Goal: Check status: Check status

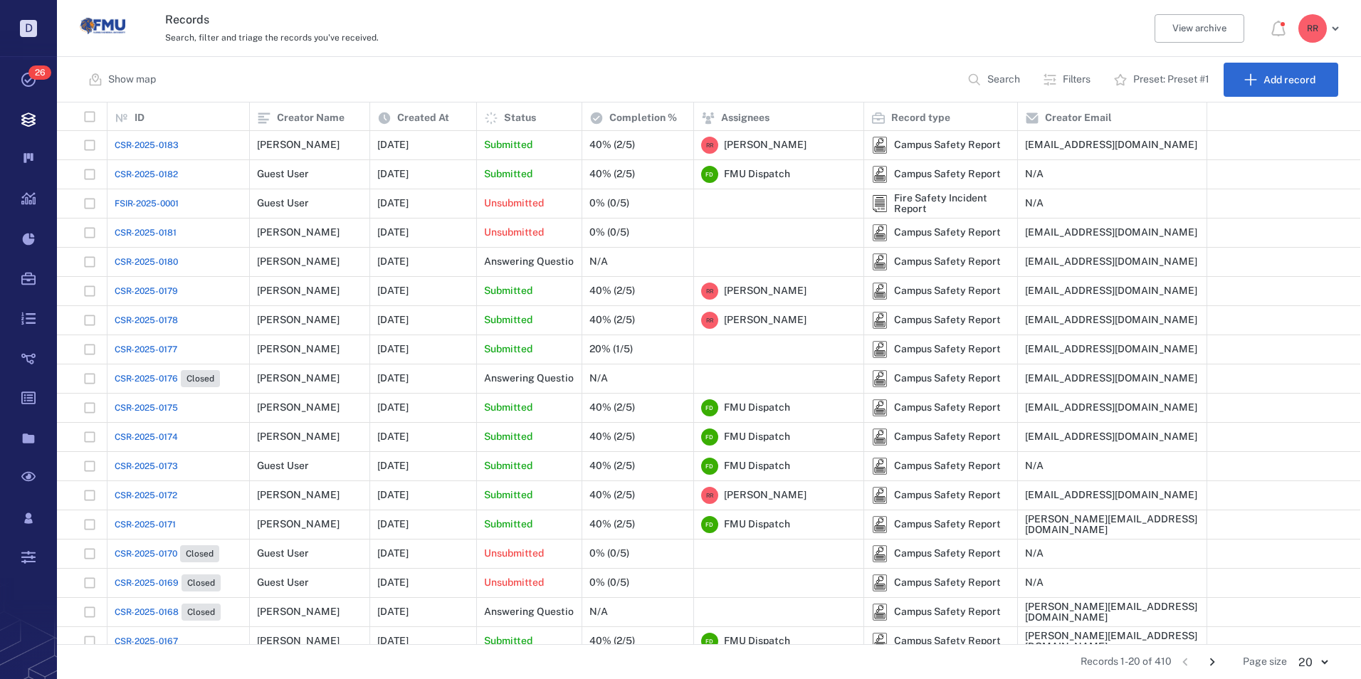
scroll to position [531, 1293]
click at [139, 202] on span "FSIR-2025-0001" at bounding box center [147, 203] width 64 height 13
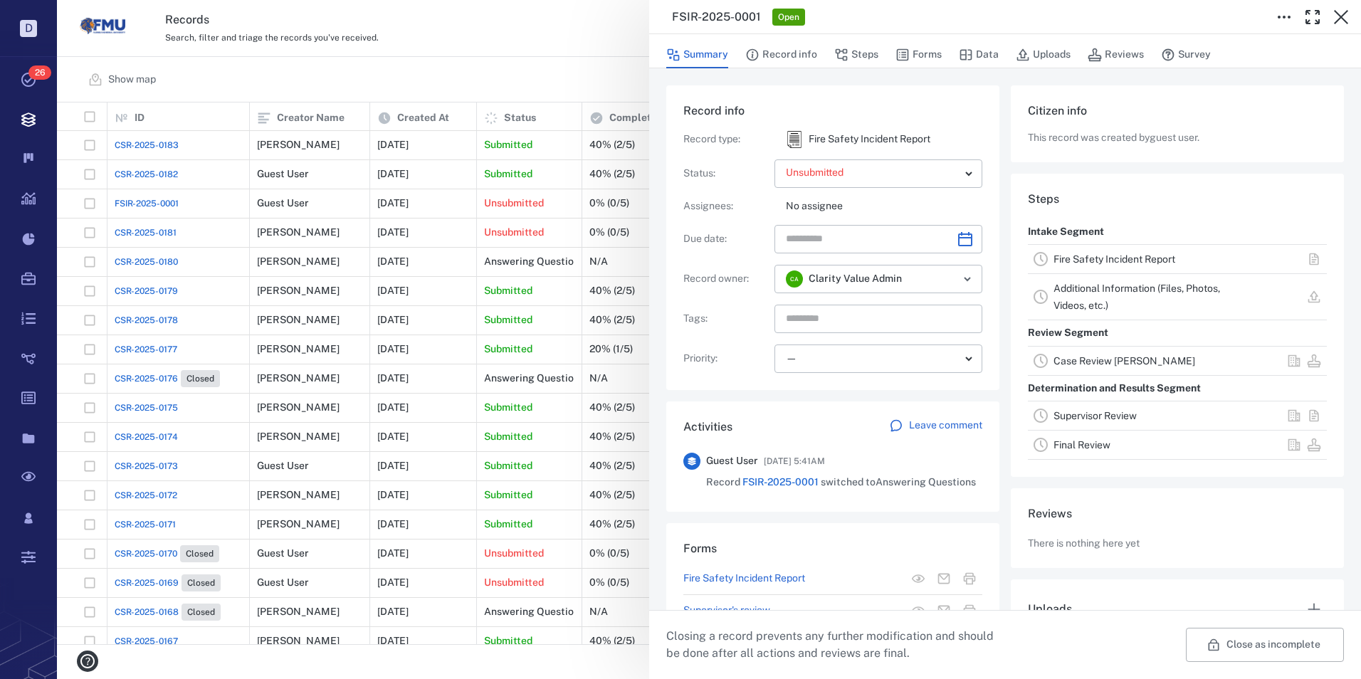
click at [1067, 261] on link "Fire Safety Incident Report" at bounding box center [1115, 258] width 122 height 11
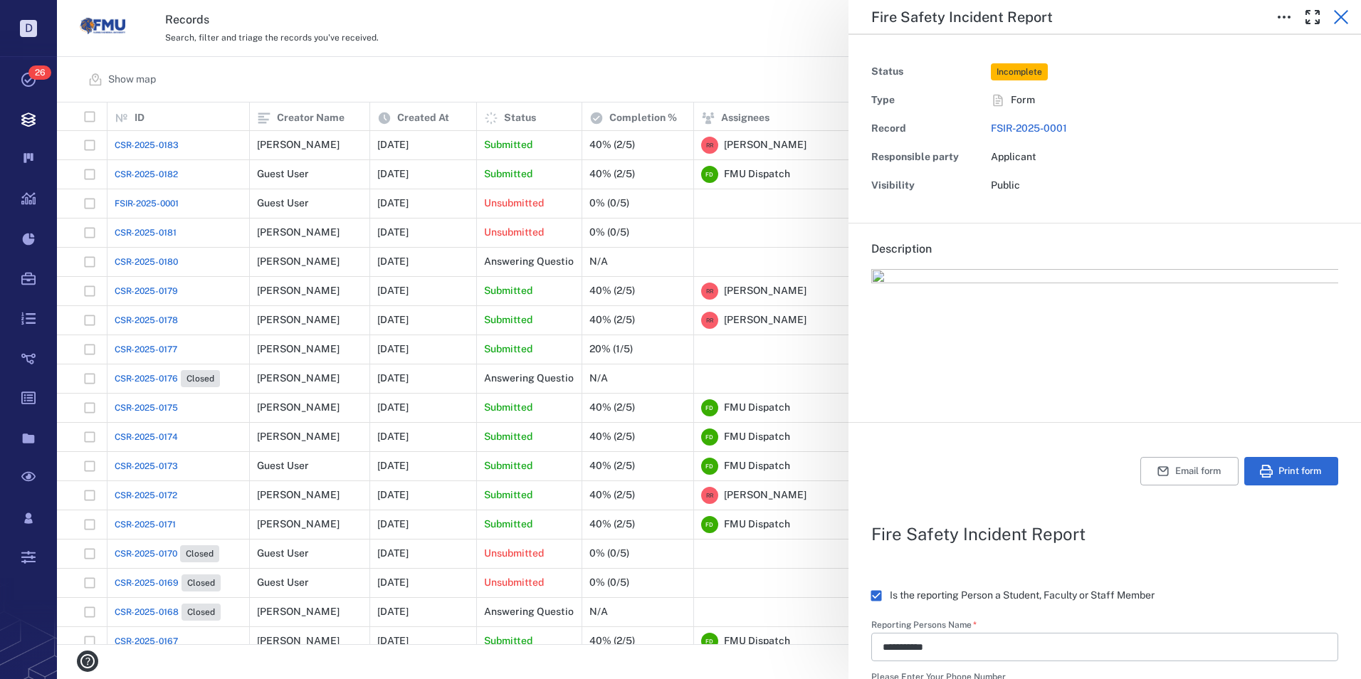
click at [1344, 19] on icon "button" at bounding box center [1341, 17] width 14 height 14
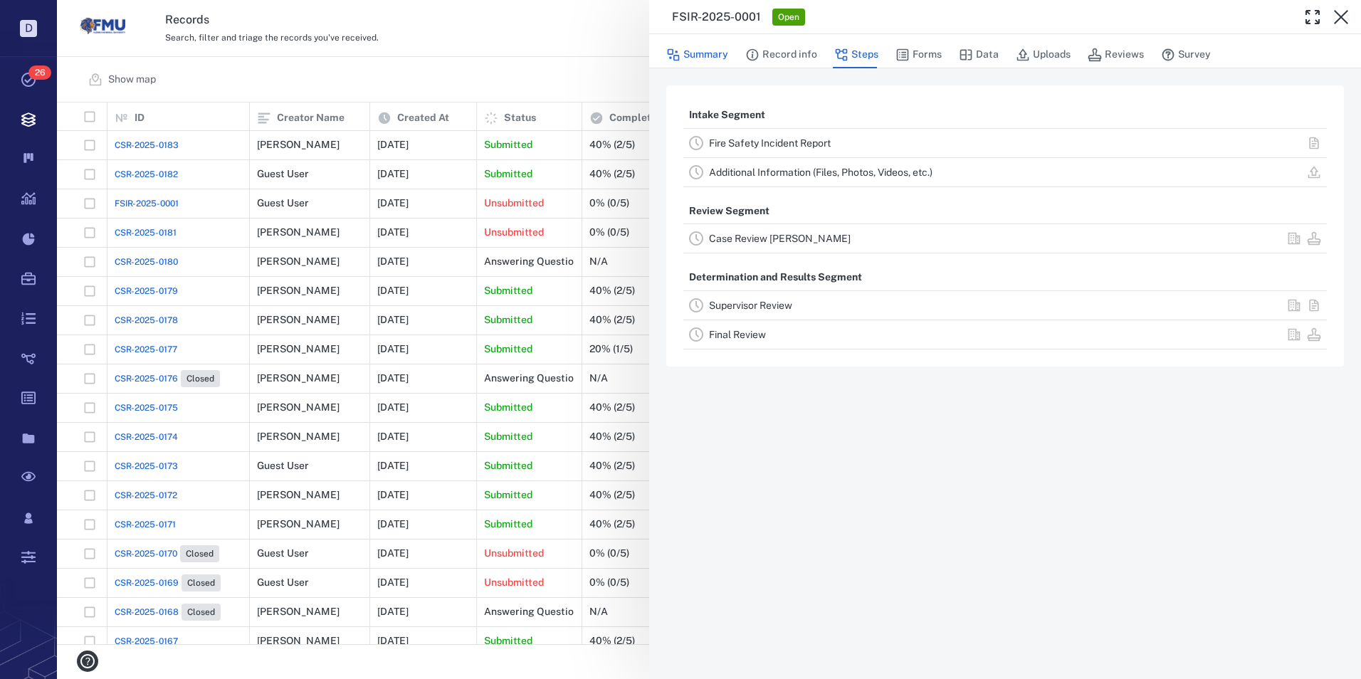
click at [691, 48] on button "Summary" at bounding box center [697, 54] width 62 height 27
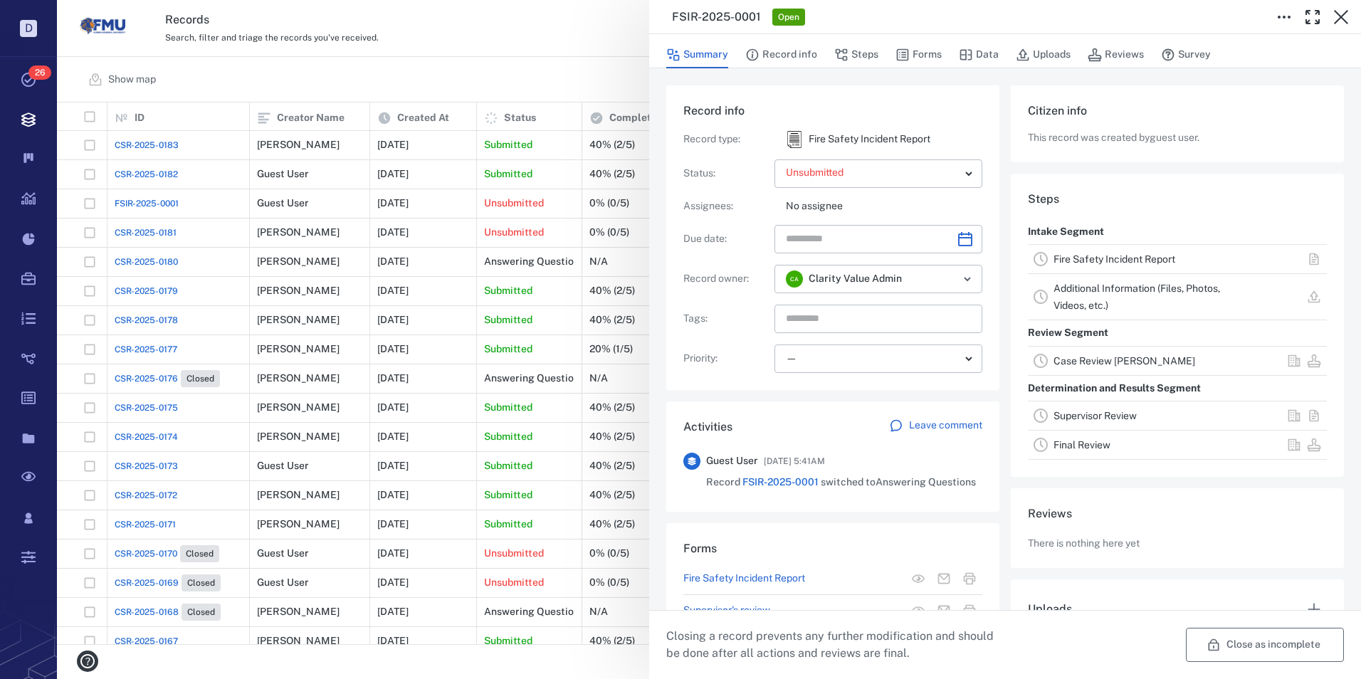
click at [1247, 651] on button "Close as incomplete" at bounding box center [1265, 645] width 158 height 34
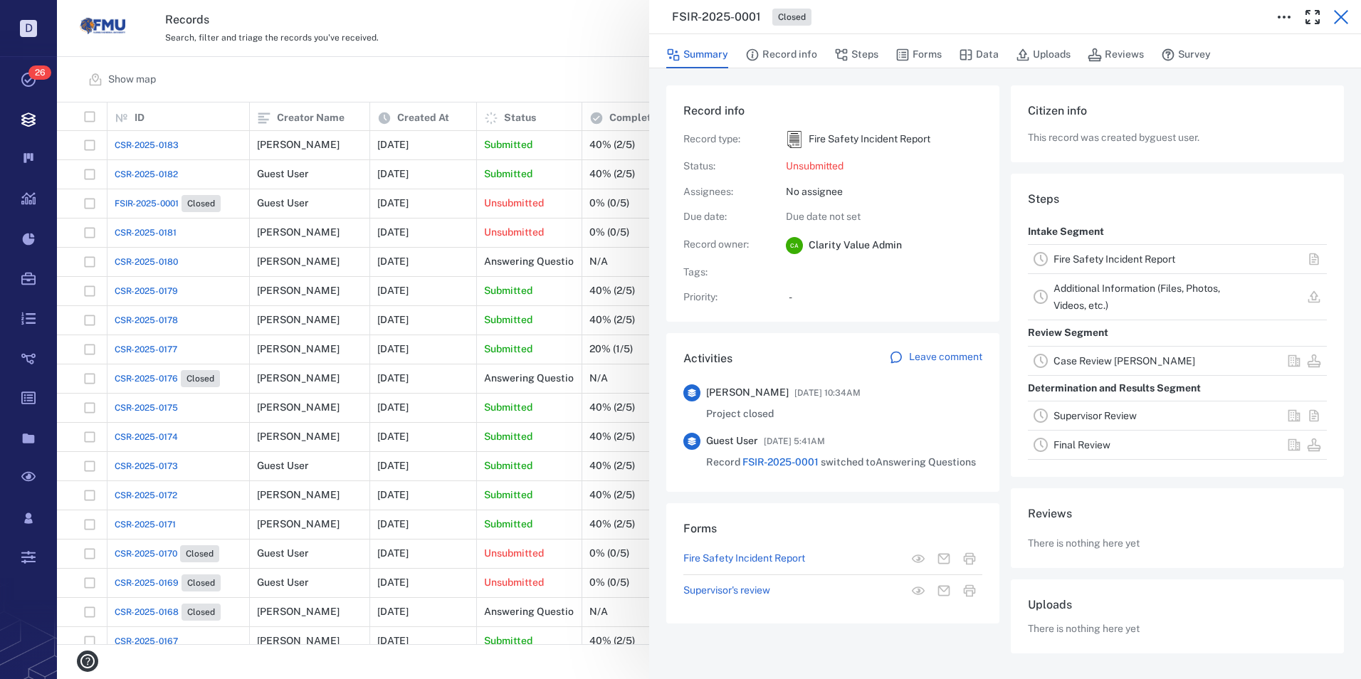
click at [1342, 15] on icon "button" at bounding box center [1341, 17] width 17 height 17
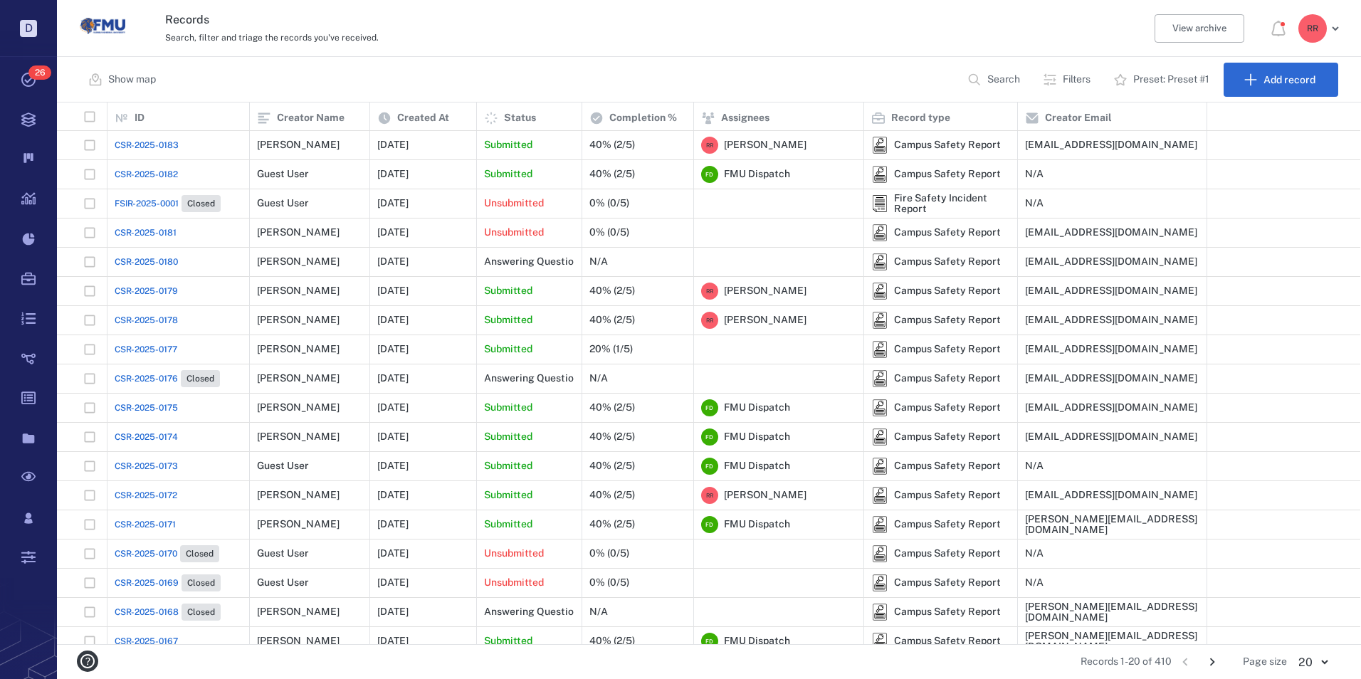
click at [157, 171] on span "CSR-2025-0182" at bounding box center [146, 174] width 63 height 13
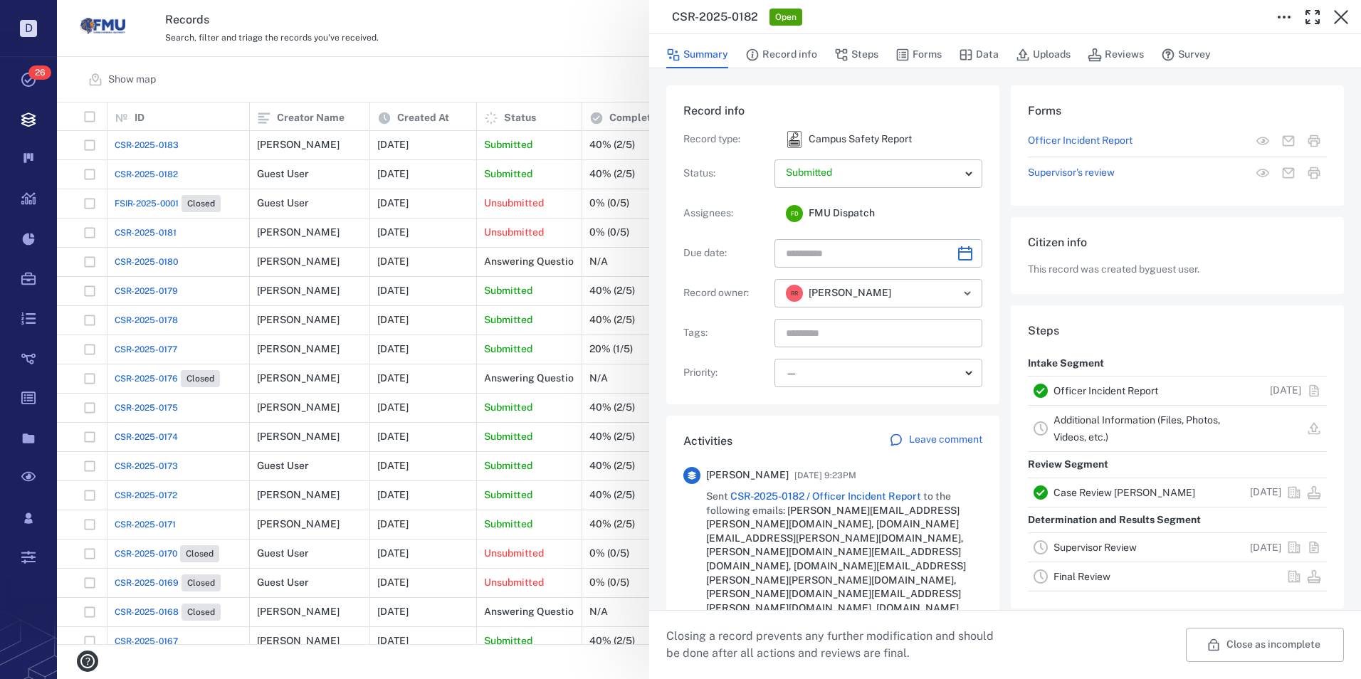
click at [1099, 386] on link "Officer Incident Report" at bounding box center [1106, 390] width 105 height 11
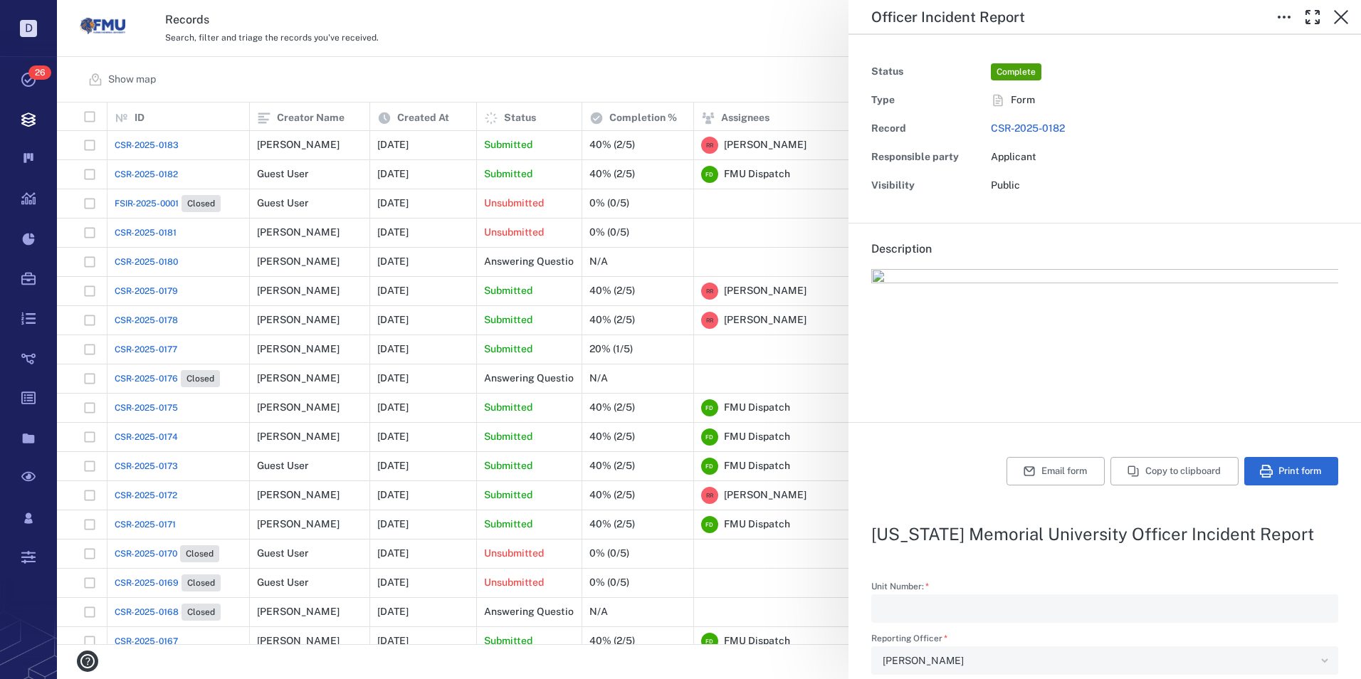
type input "**********"
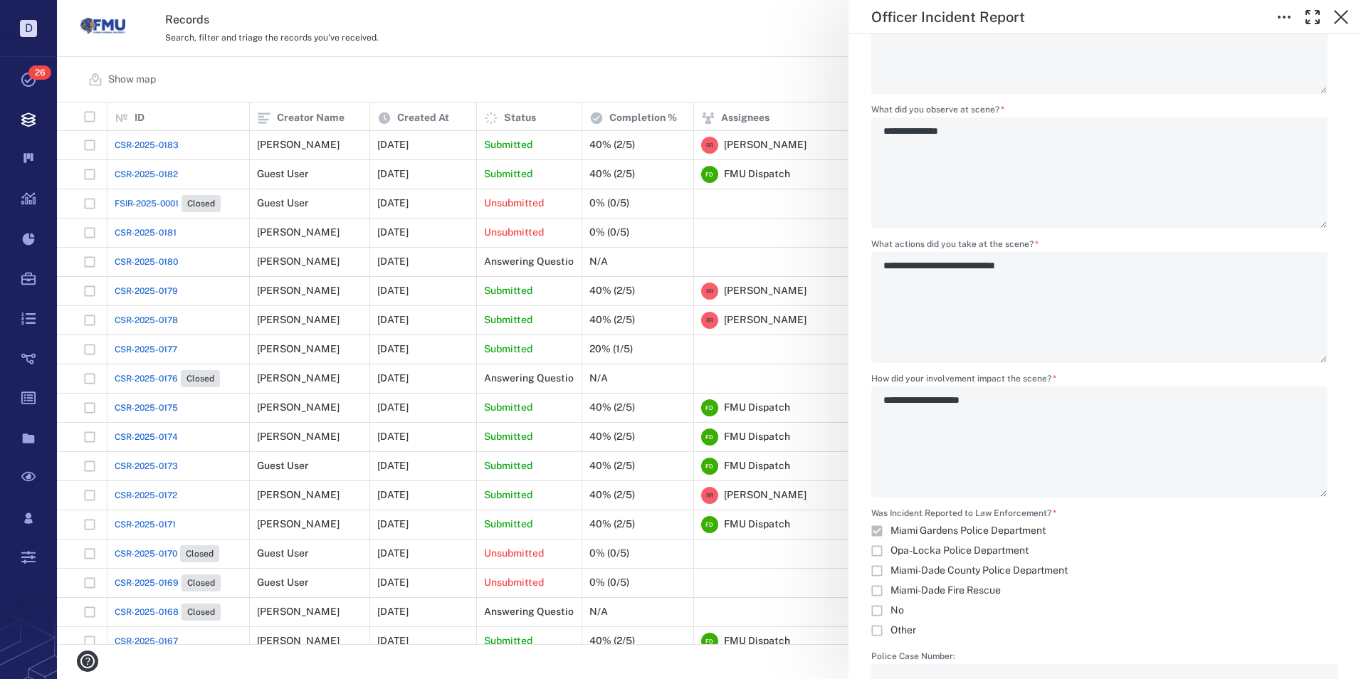
scroll to position [1898, 0]
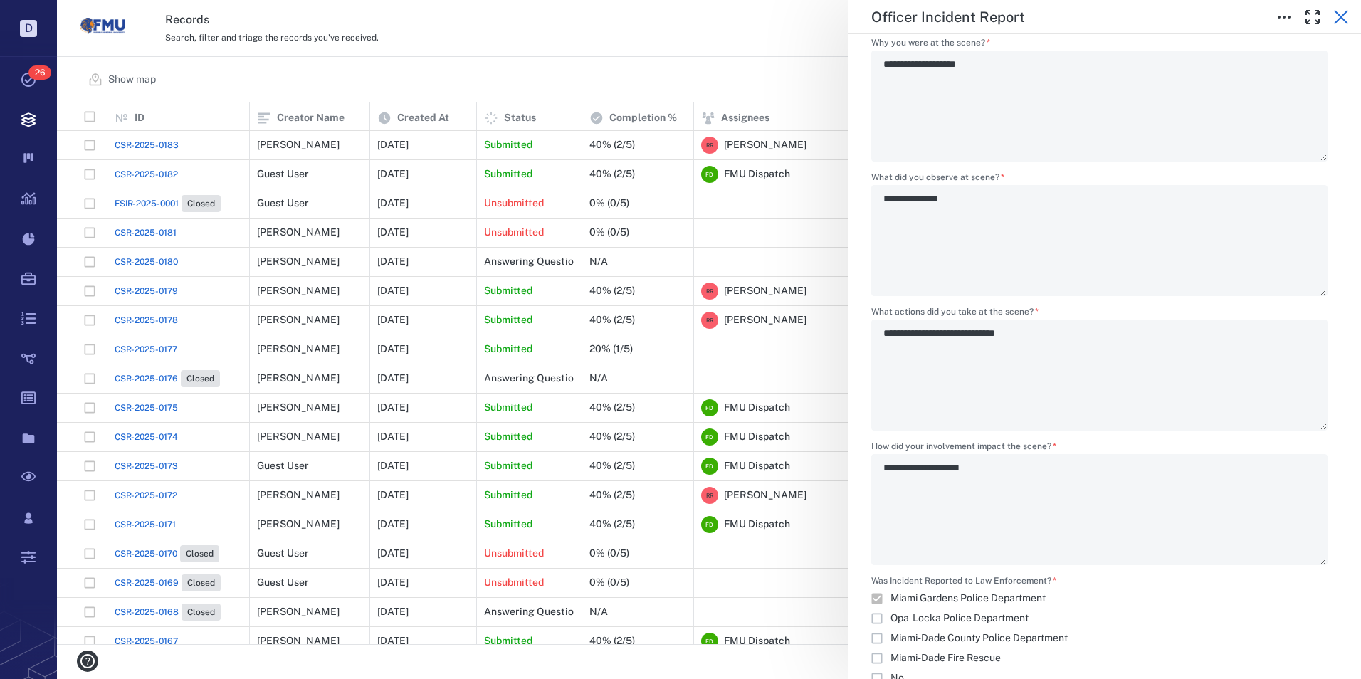
click at [1342, 12] on icon "button" at bounding box center [1341, 17] width 17 height 17
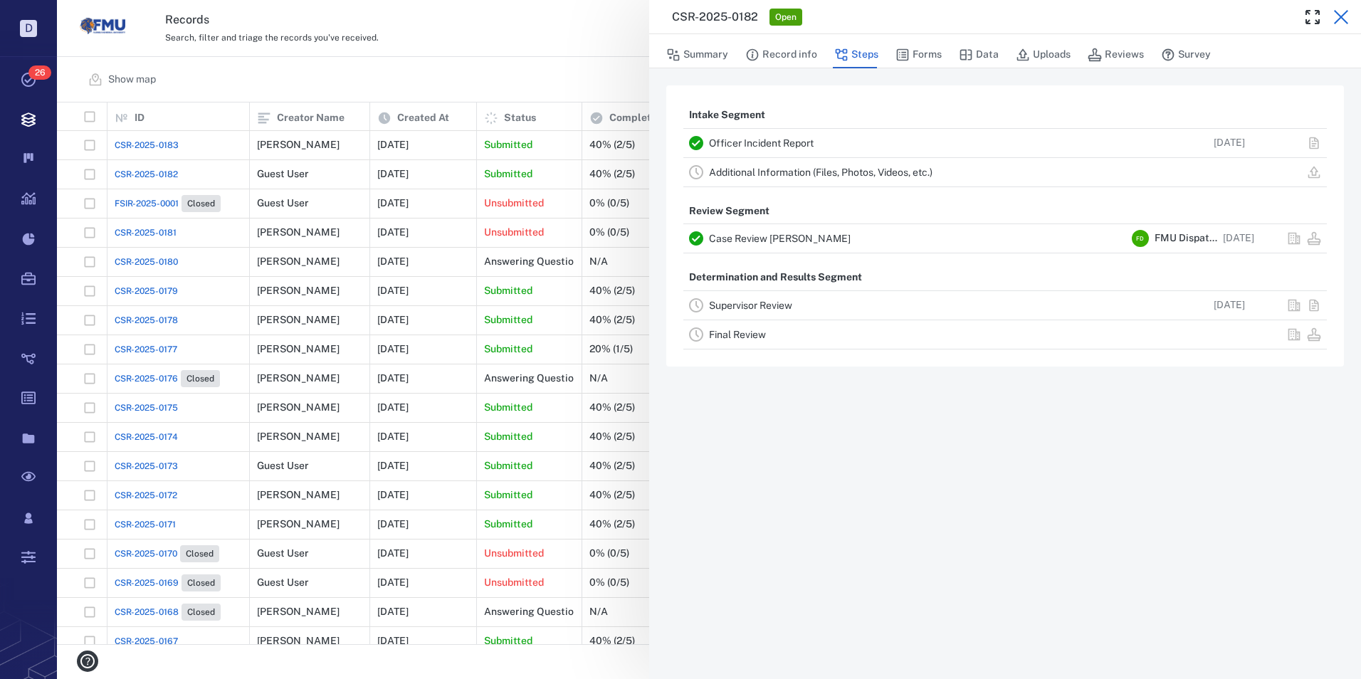
click at [1343, 14] on icon "button" at bounding box center [1341, 17] width 17 height 17
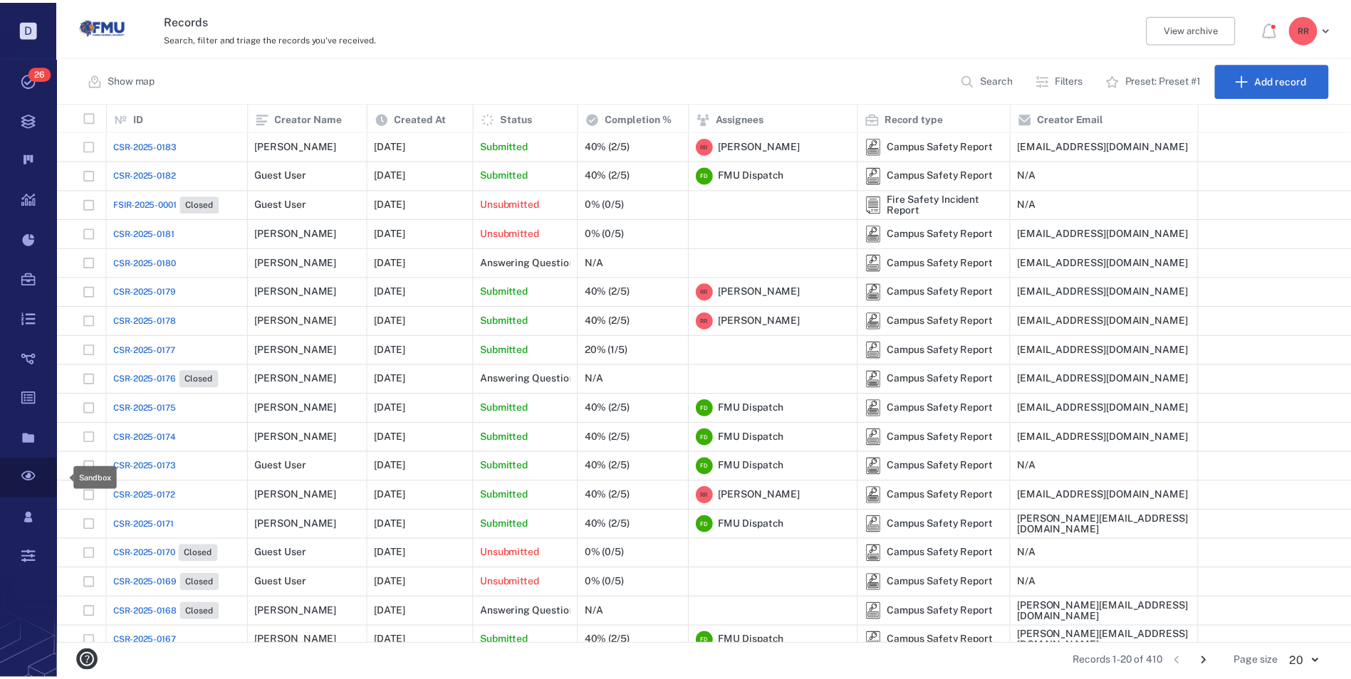
scroll to position [531, 1293]
click at [27, 477] on icon at bounding box center [28, 476] width 14 height 9
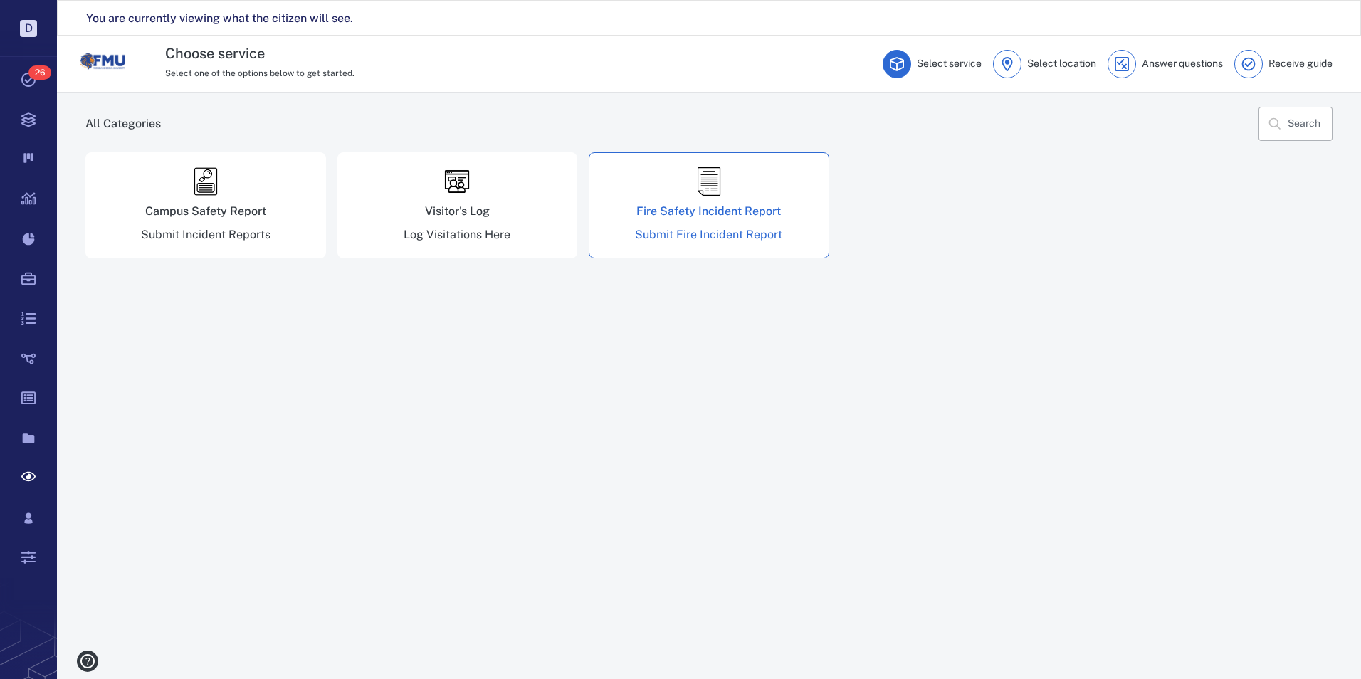
click at [722, 199] on div "Fire Safety Incident Report Submit Fire Incident Report" at bounding box center [709, 205] width 241 height 106
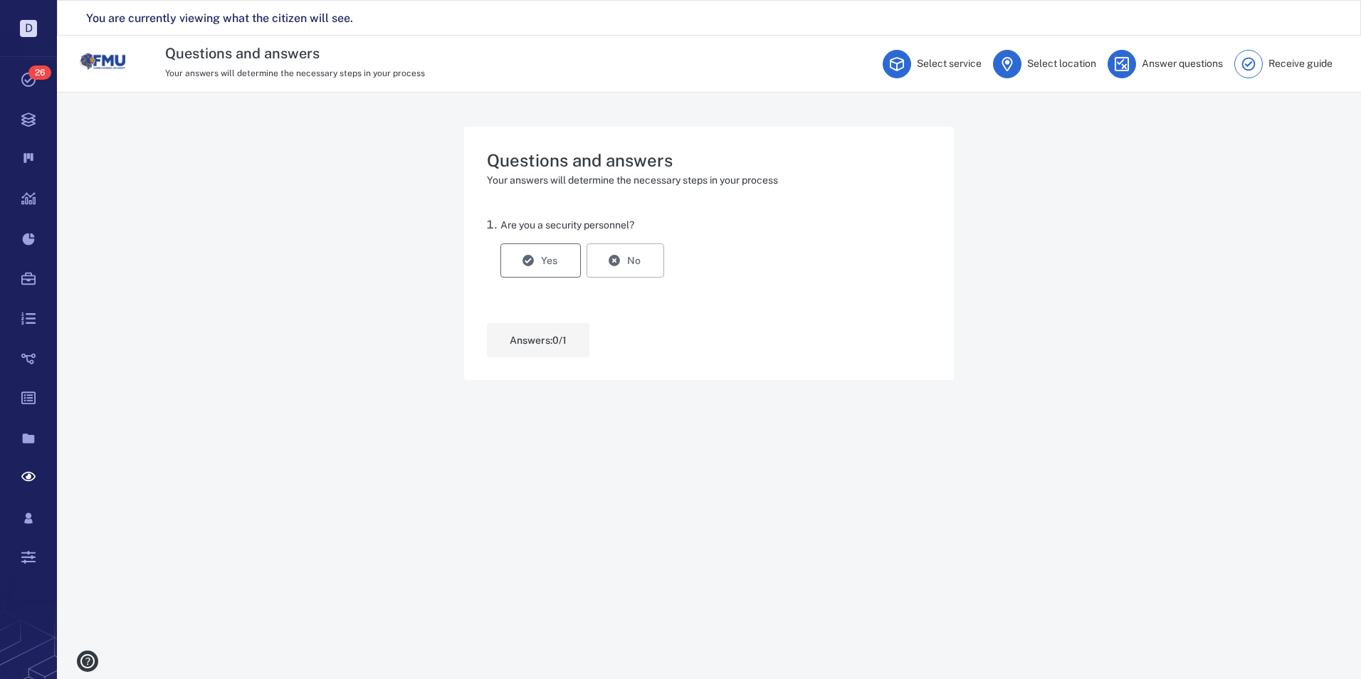
click at [538, 260] on button "Yes" at bounding box center [541, 261] width 80 height 34
click at [577, 339] on button "Save and continue" at bounding box center [552, 340] width 131 height 34
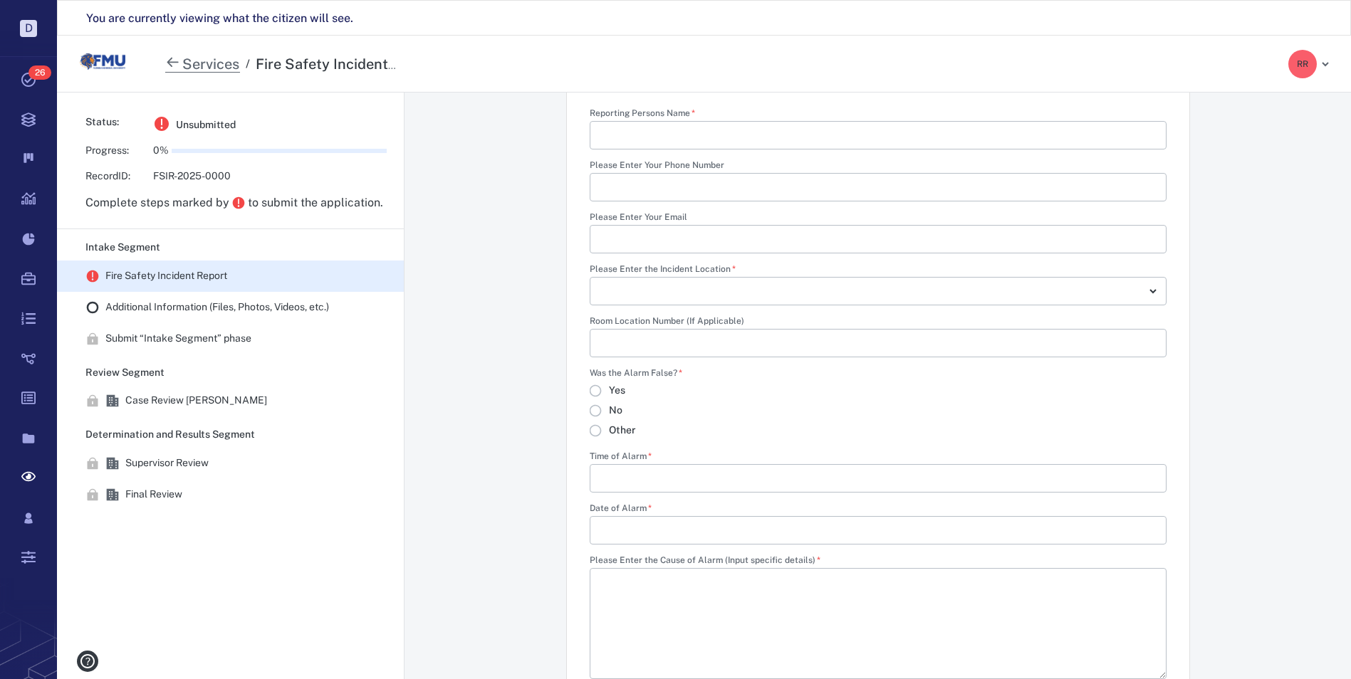
scroll to position [498, 0]
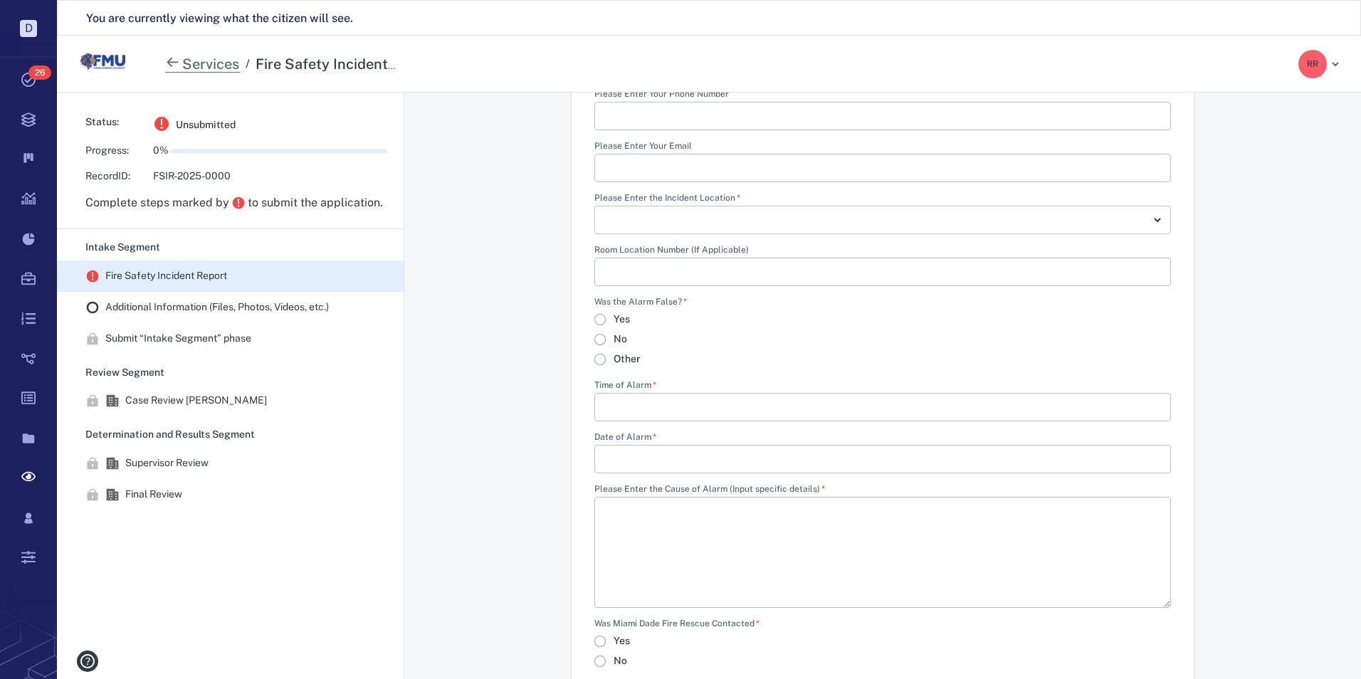
click at [1148, 221] on body "D Tasks 26 Records Boards Dashboard Reports Record types Guide steps Rules Form…" at bounding box center [680, 357] width 1361 height 715
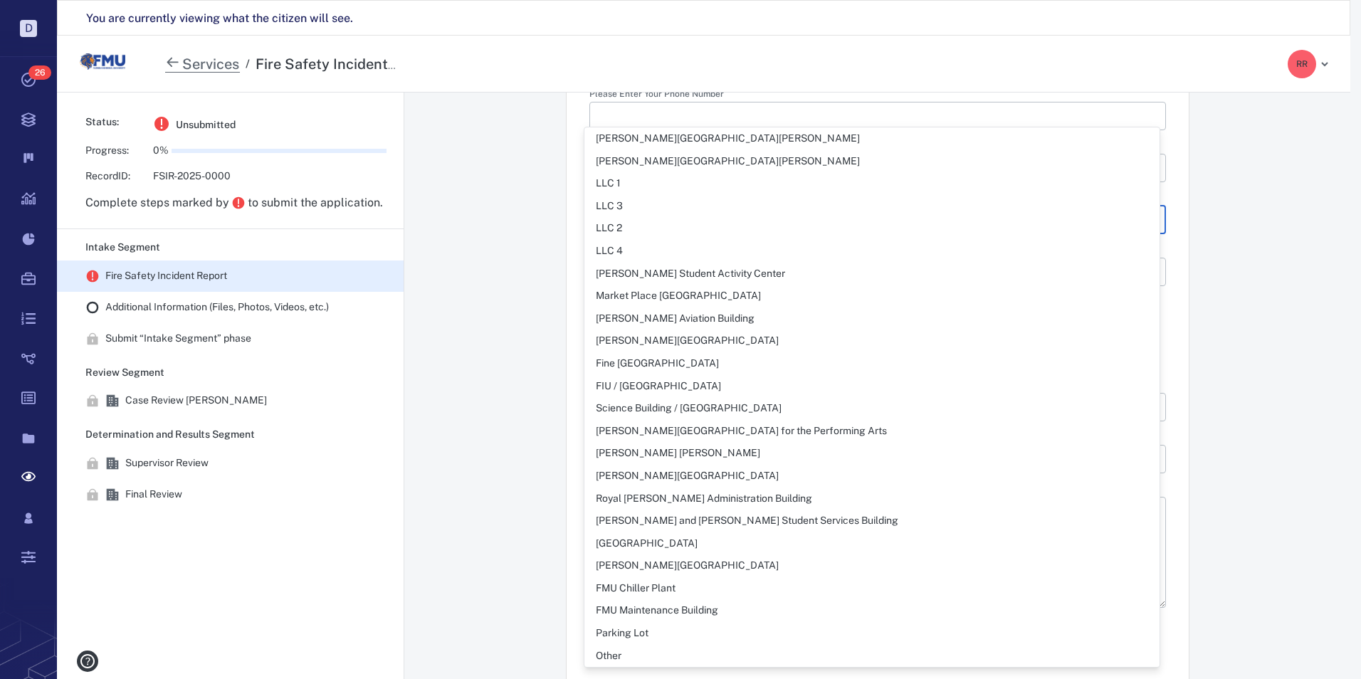
click at [1285, 422] on div at bounding box center [680, 339] width 1361 height 679
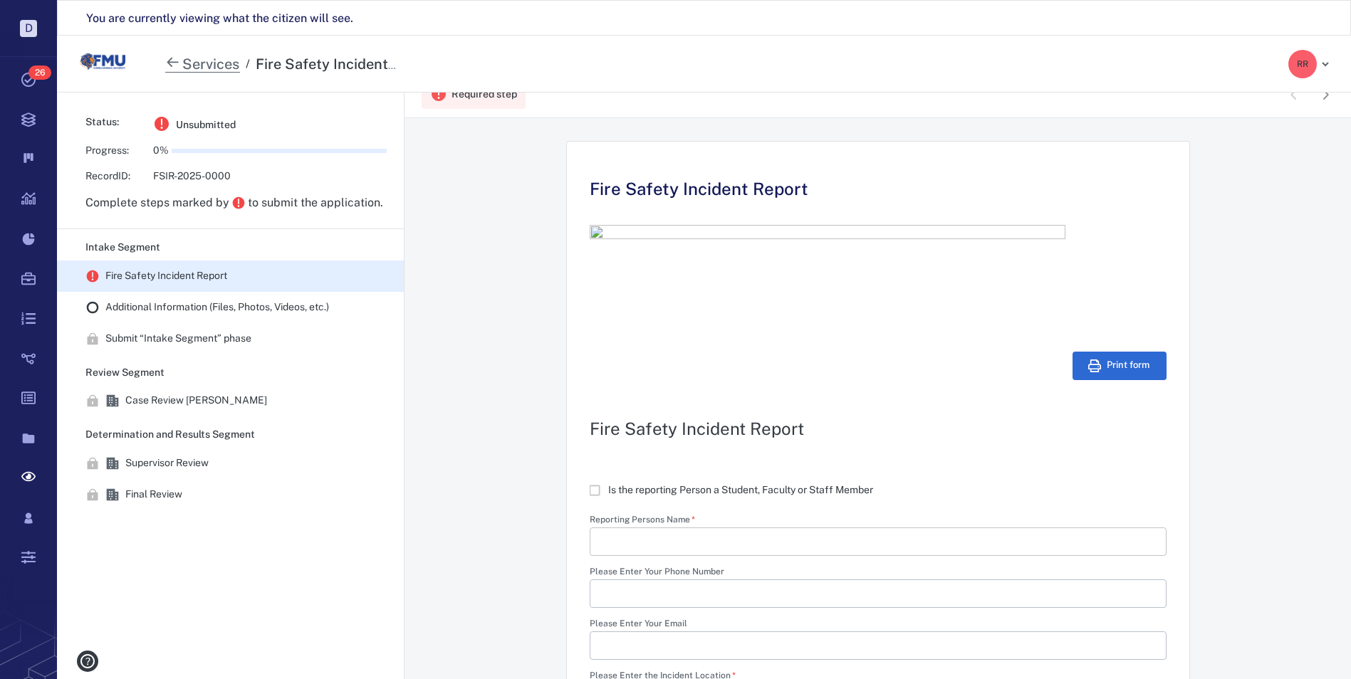
scroll to position [0, 0]
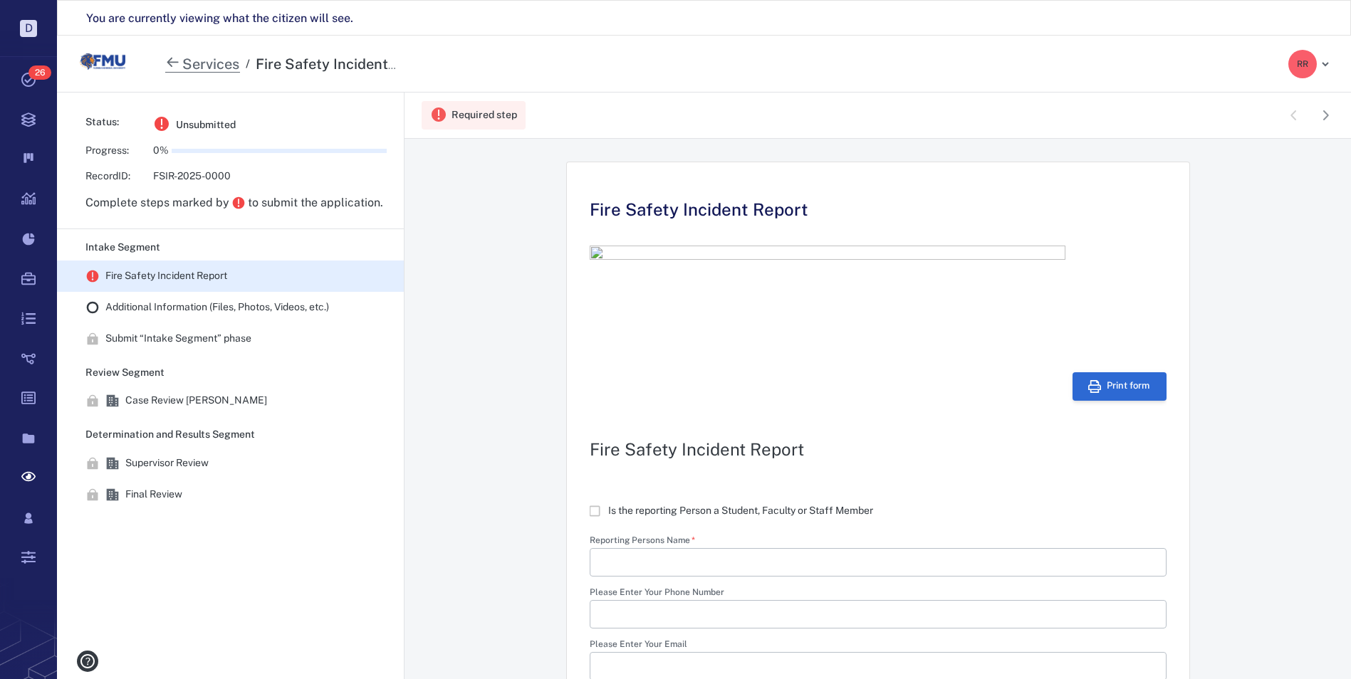
click at [1106, 390] on button "Print form" at bounding box center [1119, 386] width 94 height 28
click at [26, 473] on icon at bounding box center [28, 476] width 14 height 9
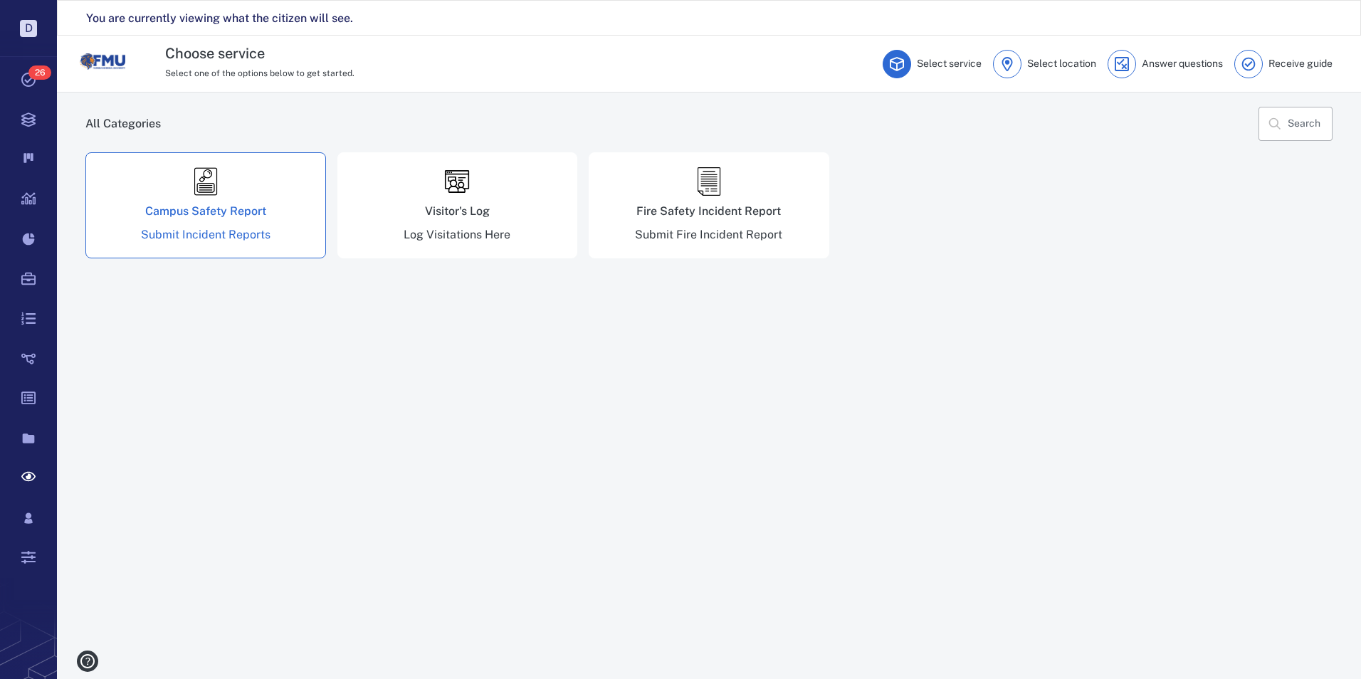
click at [207, 202] on div "Campus Safety Report Submit Incident Reports" at bounding box center [205, 205] width 241 height 106
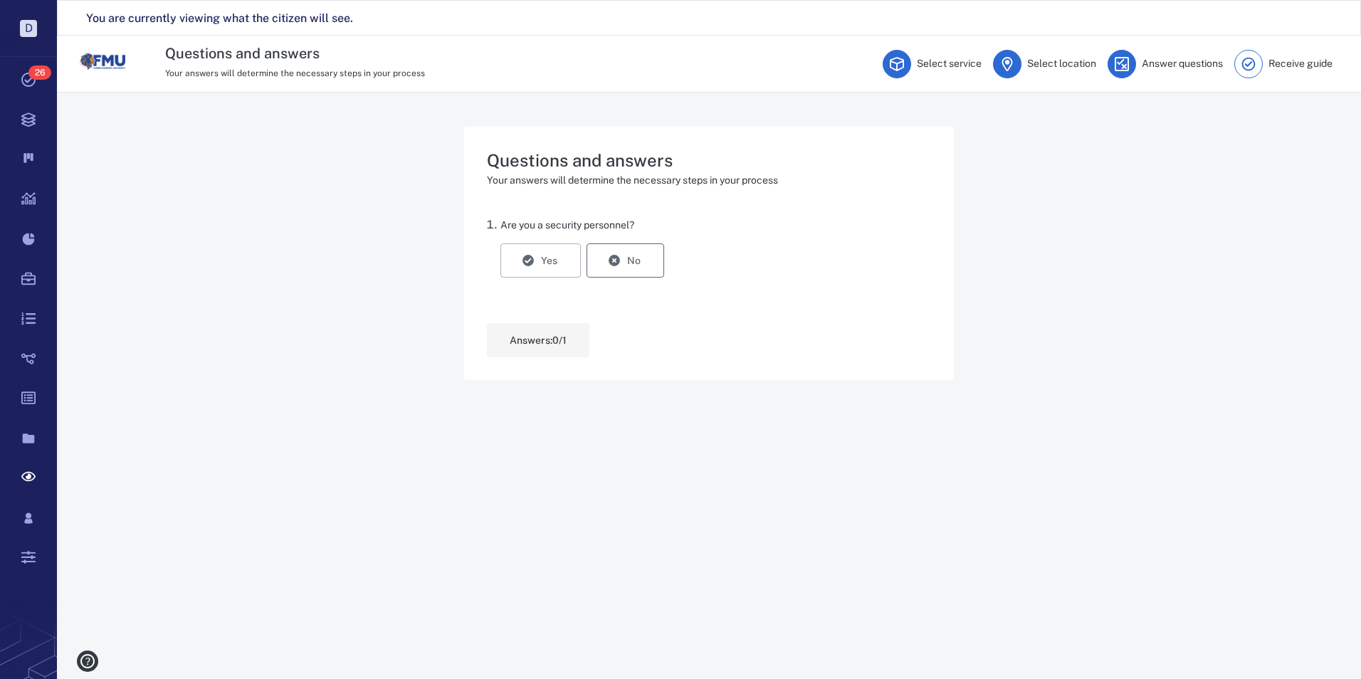
drag, startPoint x: 639, startPoint y: 263, endPoint x: 647, endPoint y: 261, distance: 7.3
click at [640, 263] on button "No" at bounding box center [626, 261] width 78 height 34
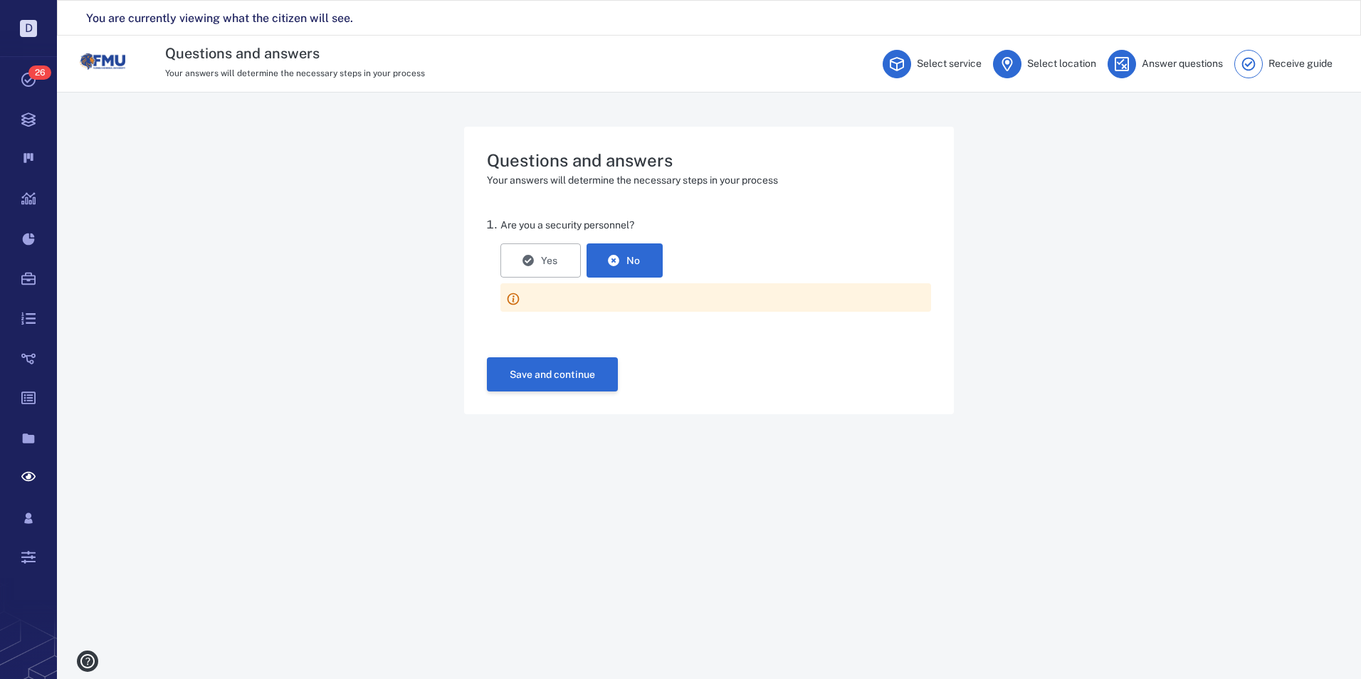
click at [550, 367] on button "Save and continue" at bounding box center [552, 374] width 131 height 34
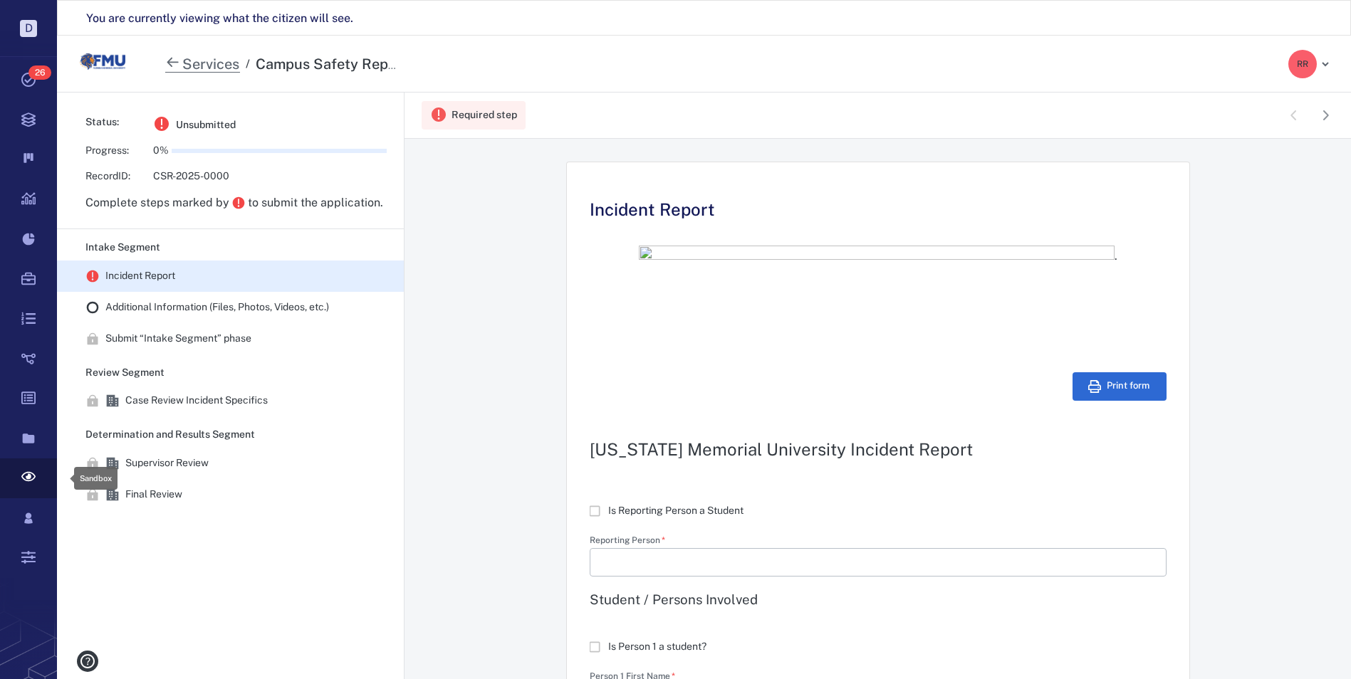
click at [28, 482] on icon at bounding box center [28, 479] width 57 height 40
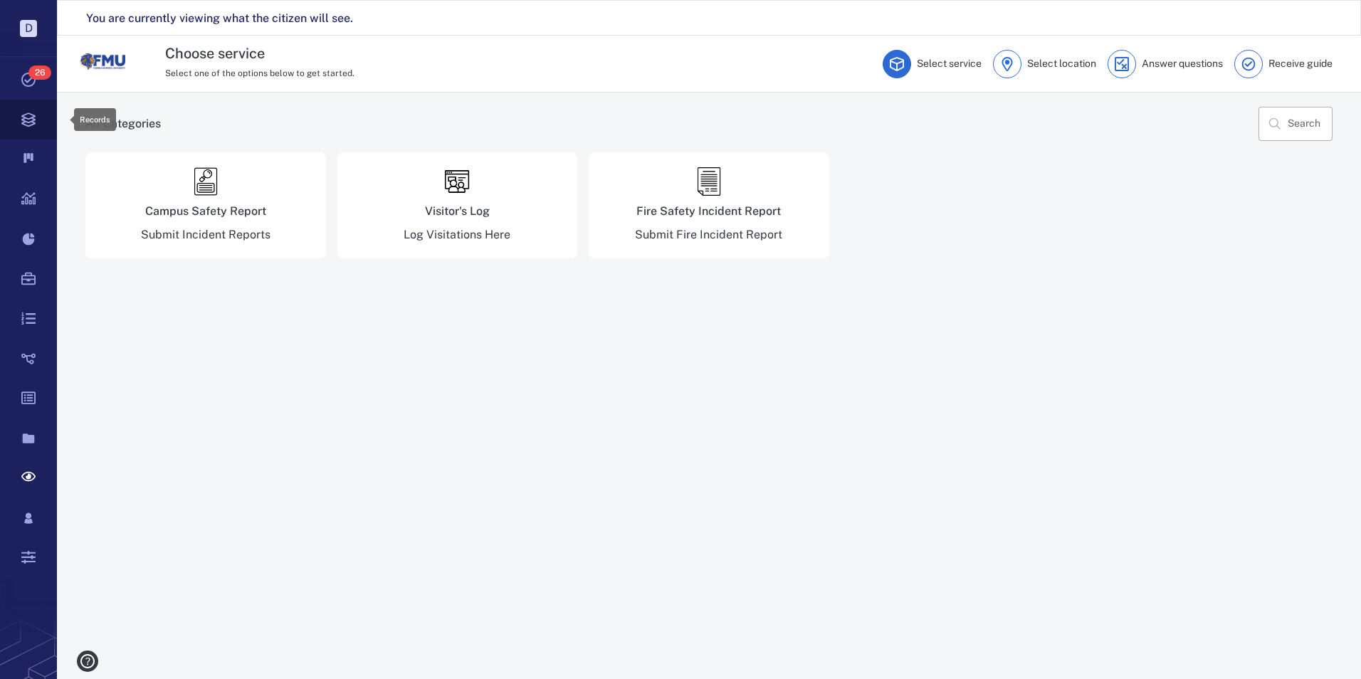
click at [31, 118] on icon at bounding box center [28, 120] width 14 height 14
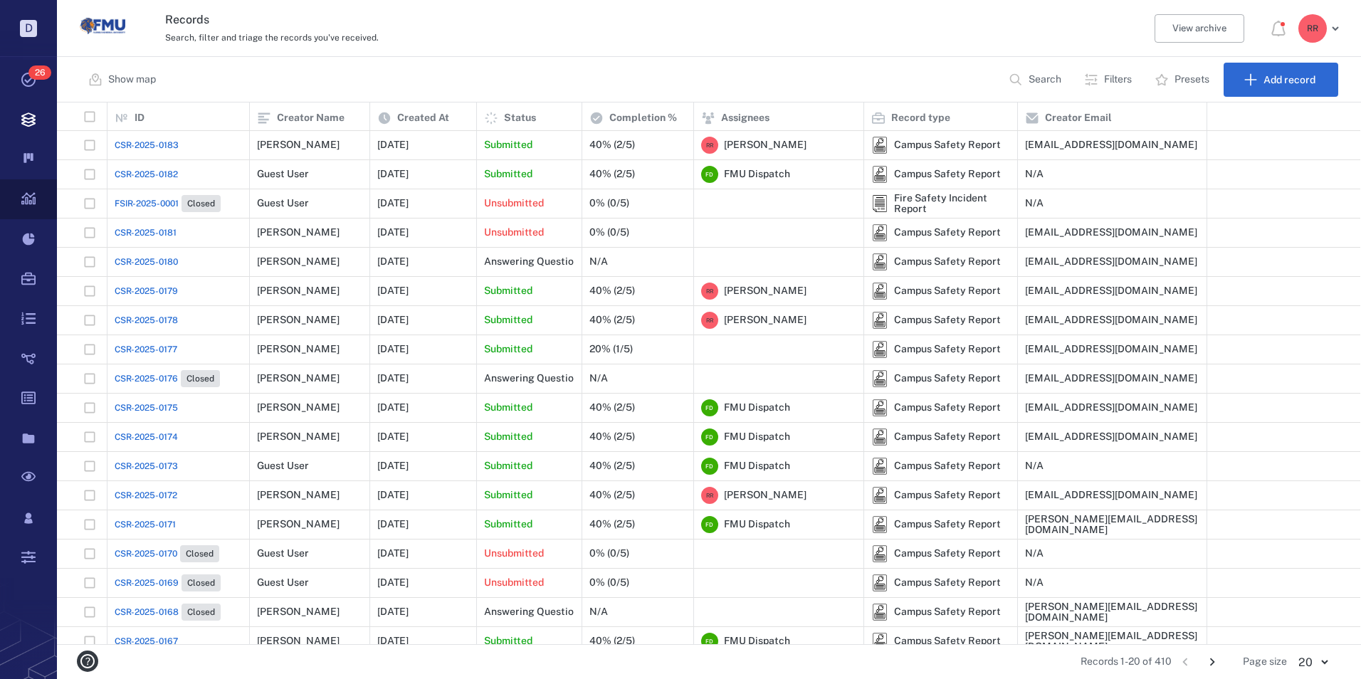
scroll to position [531, 1293]
click at [154, 147] on span "CSR-2025-0183" at bounding box center [147, 145] width 64 height 13
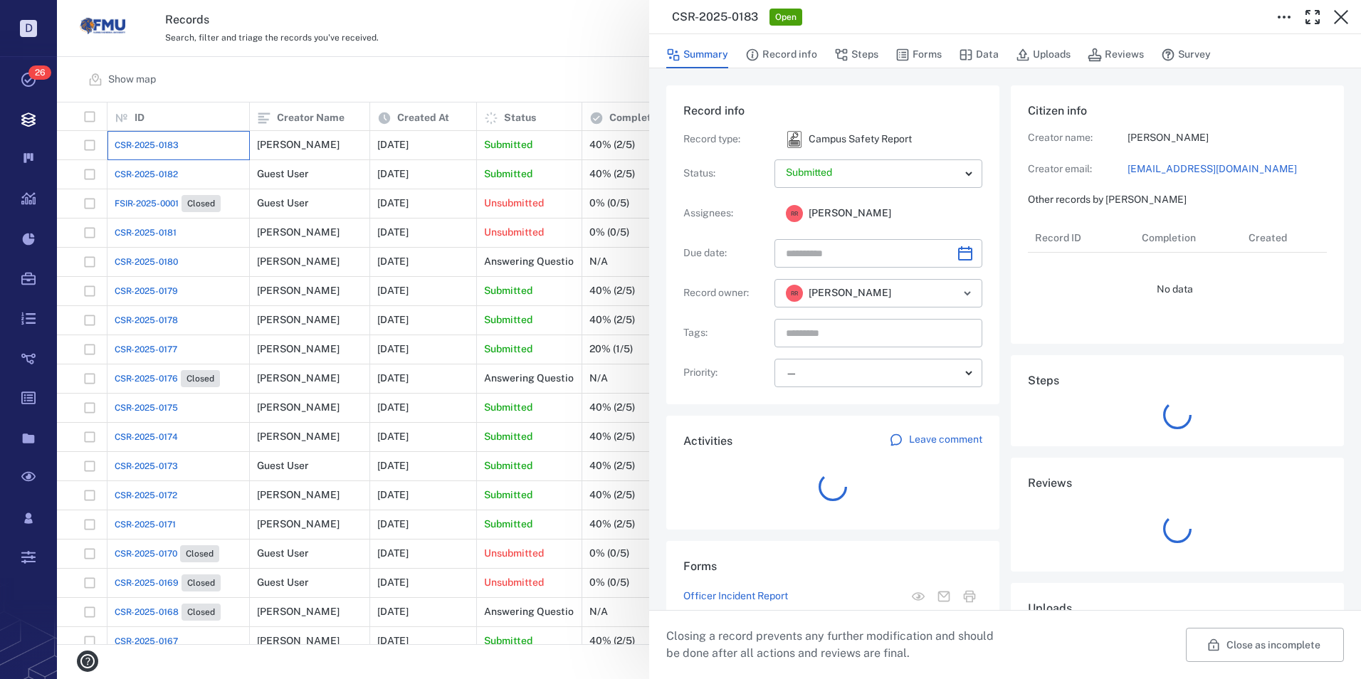
scroll to position [57, 283]
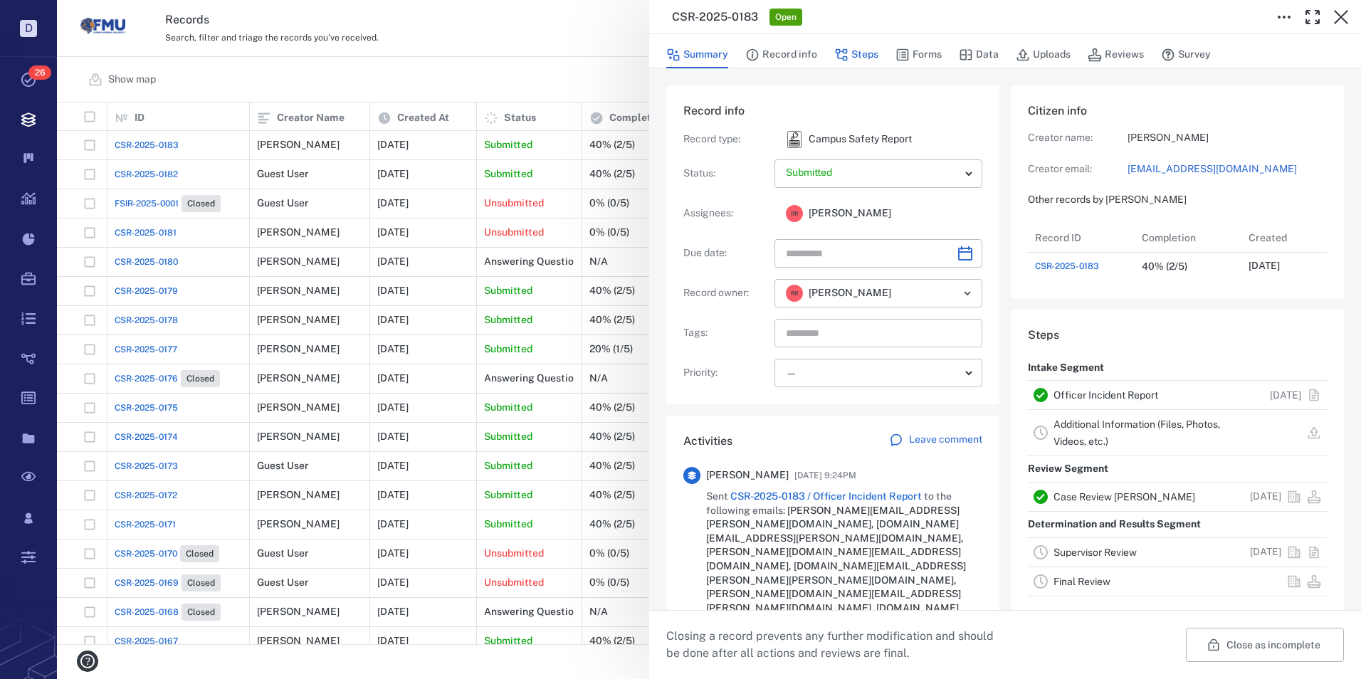
click at [847, 53] on icon "button" at bounding box center [842, 55] width 14 height 14
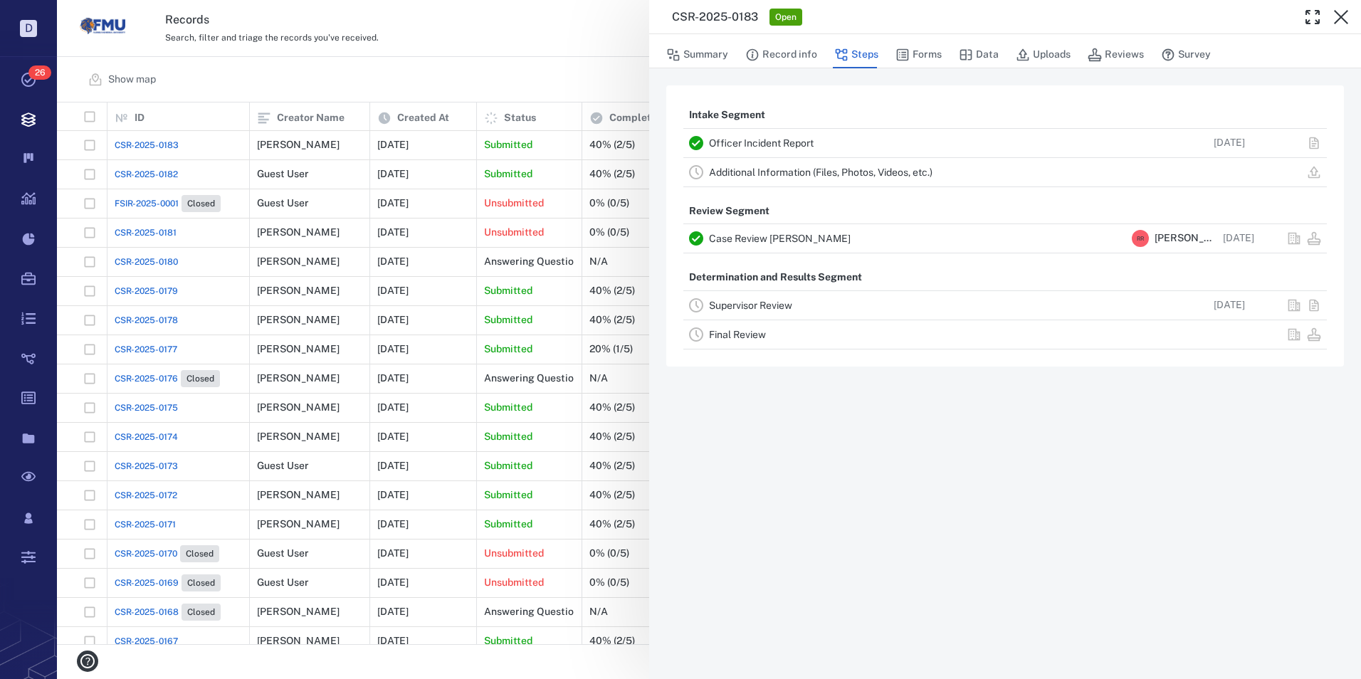
click at [748, 236] on link "Case Review [PERSON_NAME]" at bounding box center [780, 238] width 142 height 11
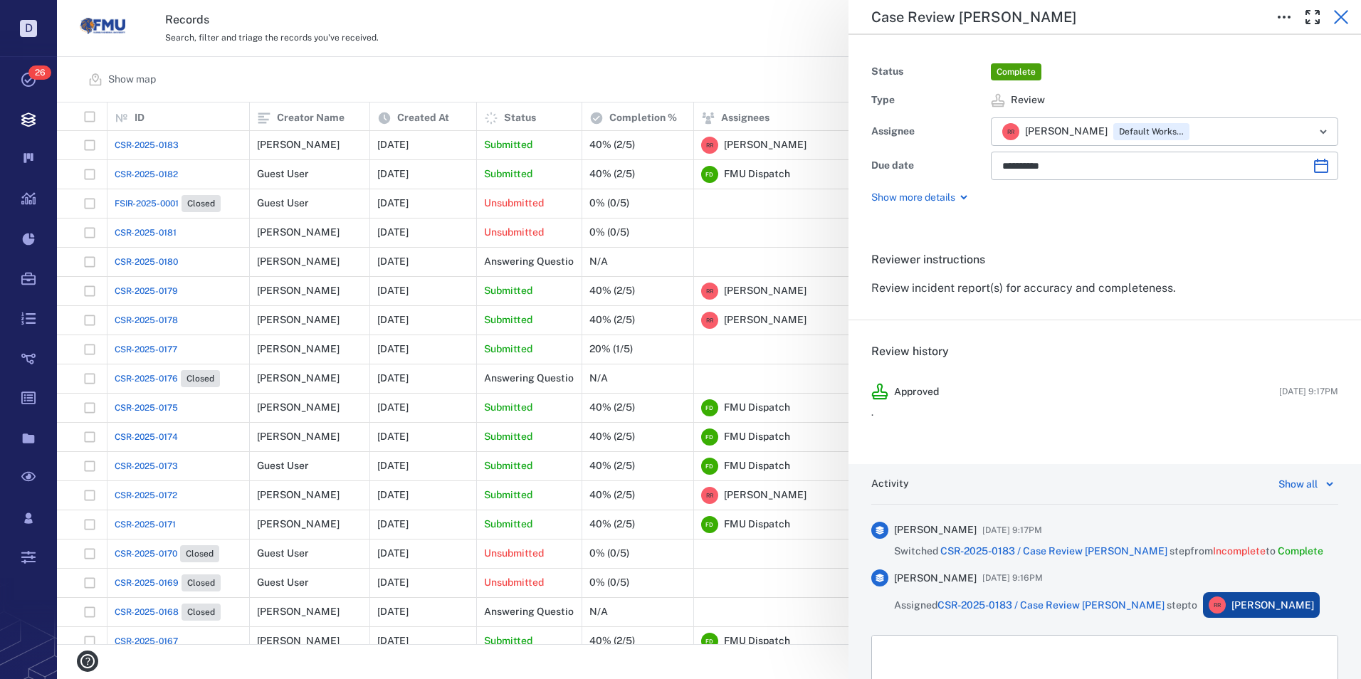
click at [1343, 16] on icon "button" at bounding box center [1341, 17] width 14 height 14
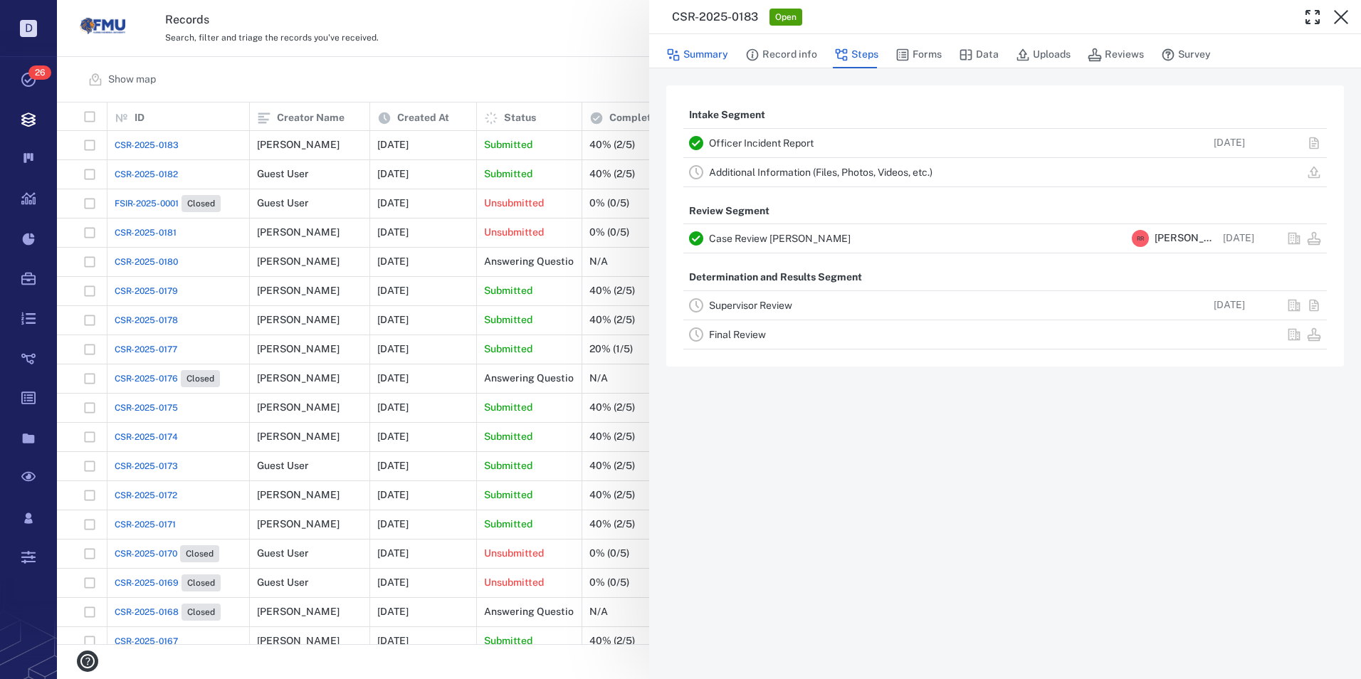
click at [701, 53] on button "Summary" at bounding box center [697, 54] width 62 height 27
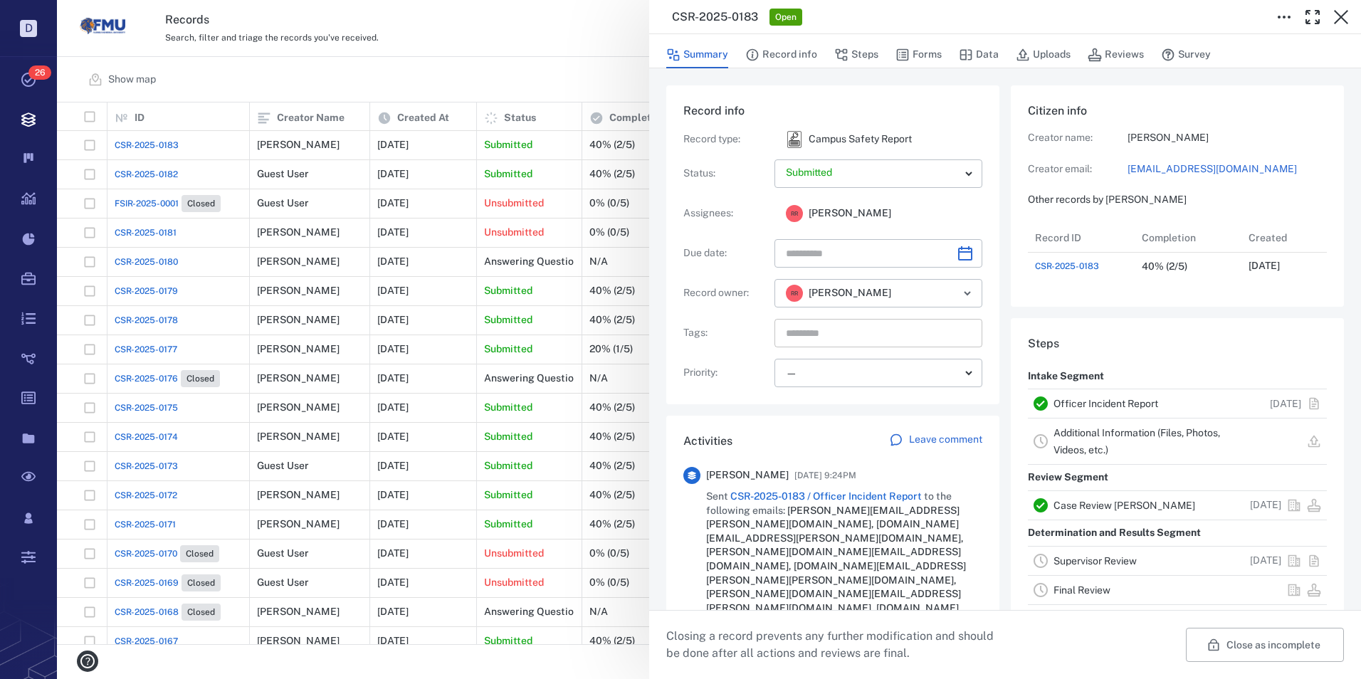
scroll to position [57, 283]
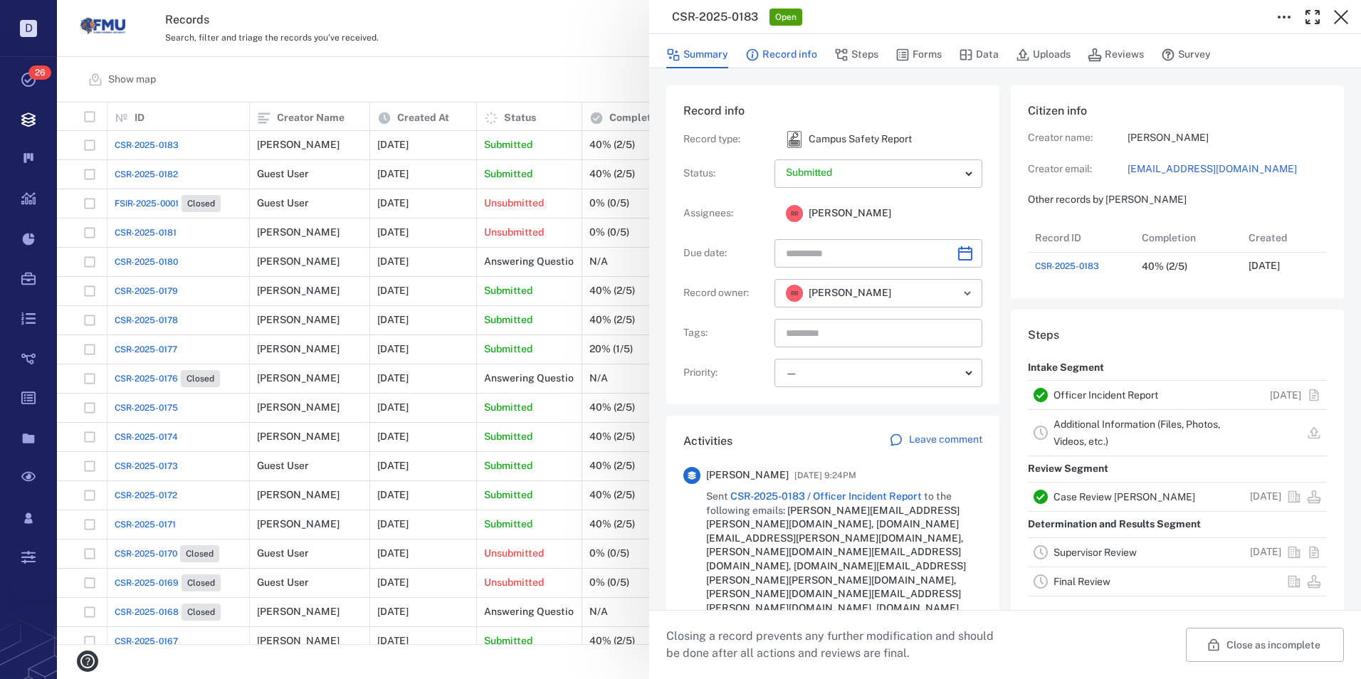
drag, startPoint x: 777, startPoint y: 54, endPoint x: 775, endPoint y: 65, distance: 10.9
click at [777, 54] on button "Record info" at bounding box center [782, 54] width 72 height 27
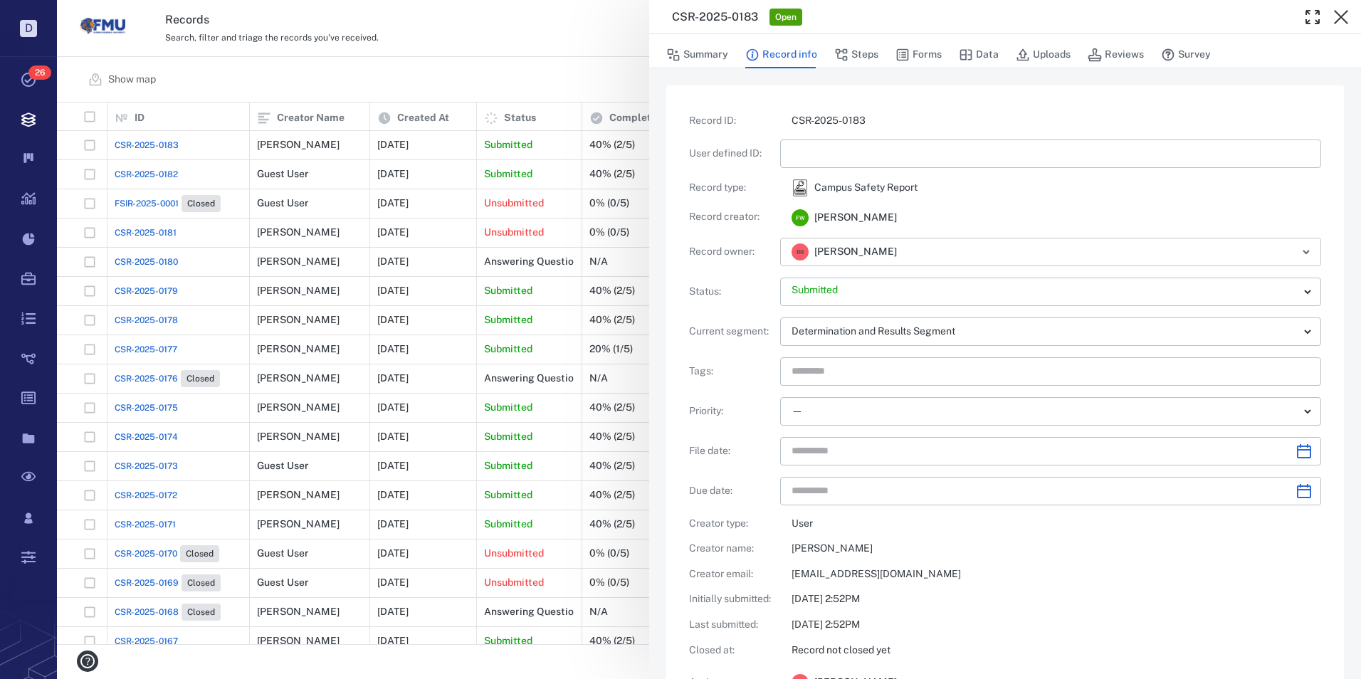
click at [1299, 250] on icon "Open" at bounding box center [1306, 252] width 17 height 17
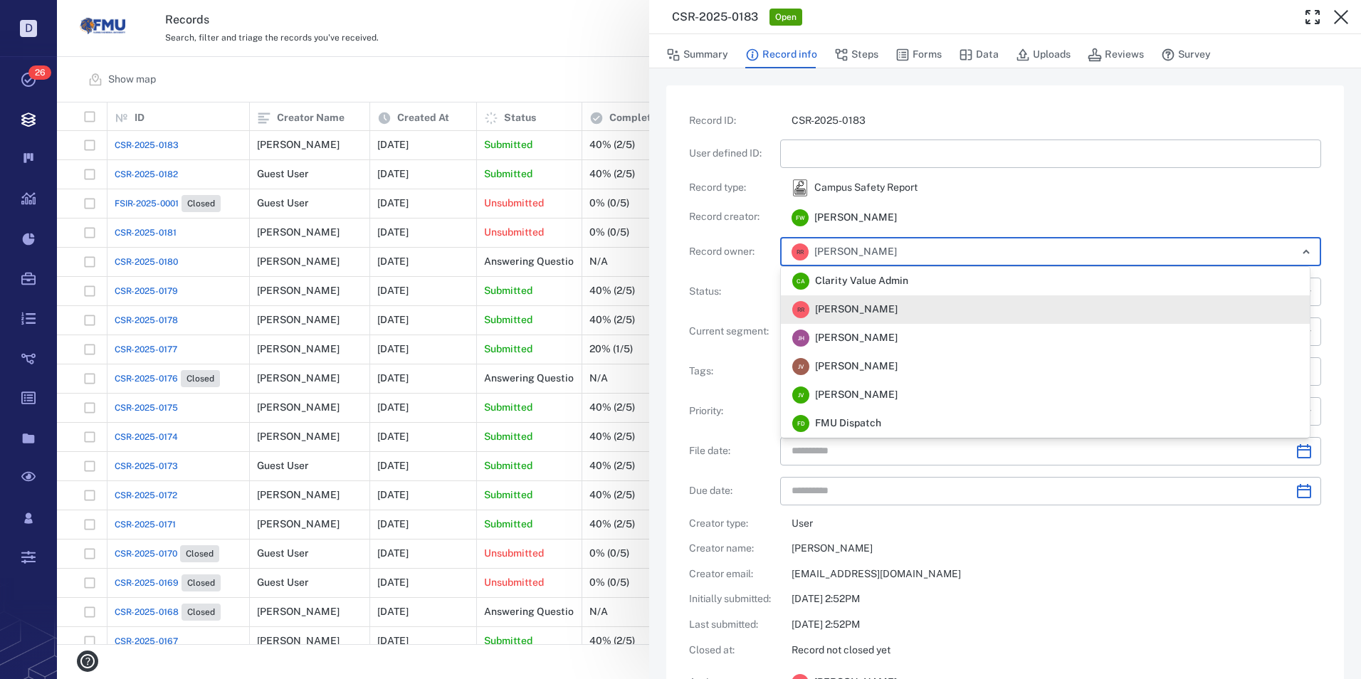
click at [1327, 251] on div "Record ID : CSR-2025-0183 User defined ID : ​ Record type : Campus Safety Repor…" at bounding box center [1005, 488] width 678 height 806
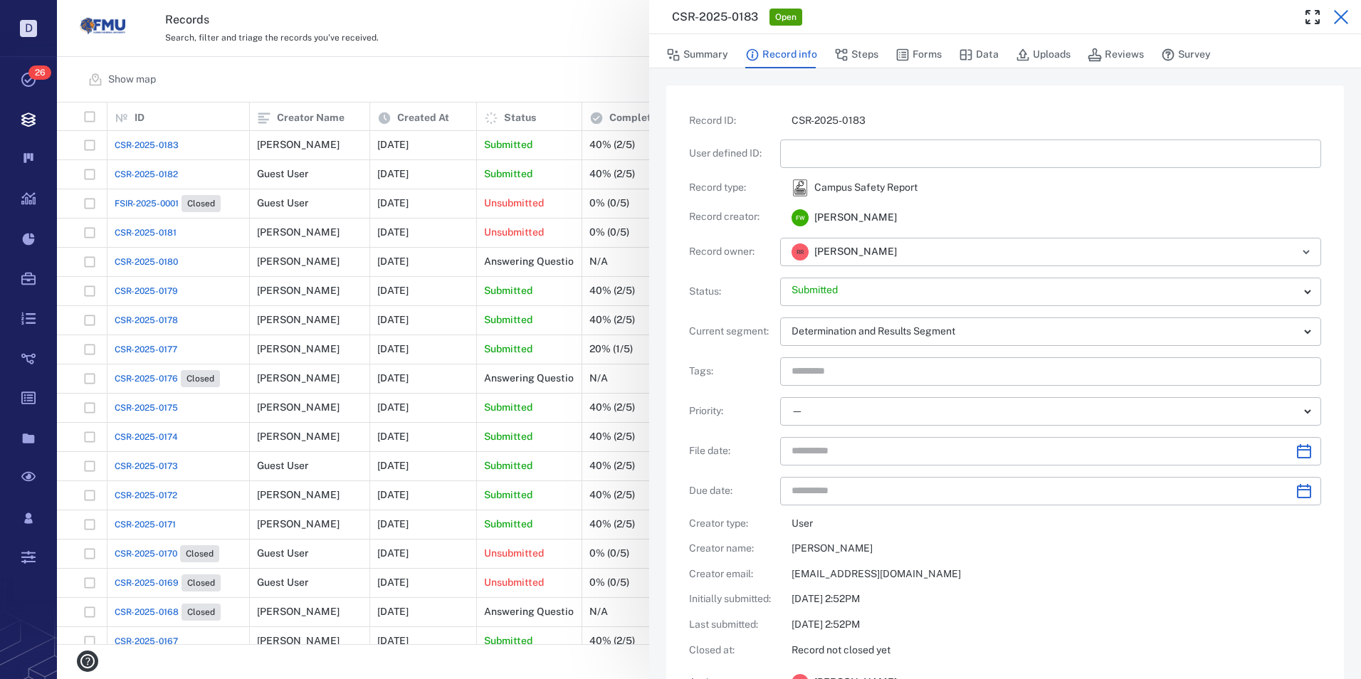
click at [1343, 19] on icon "button" at bounding box center [1341, 17] width 14 height 14
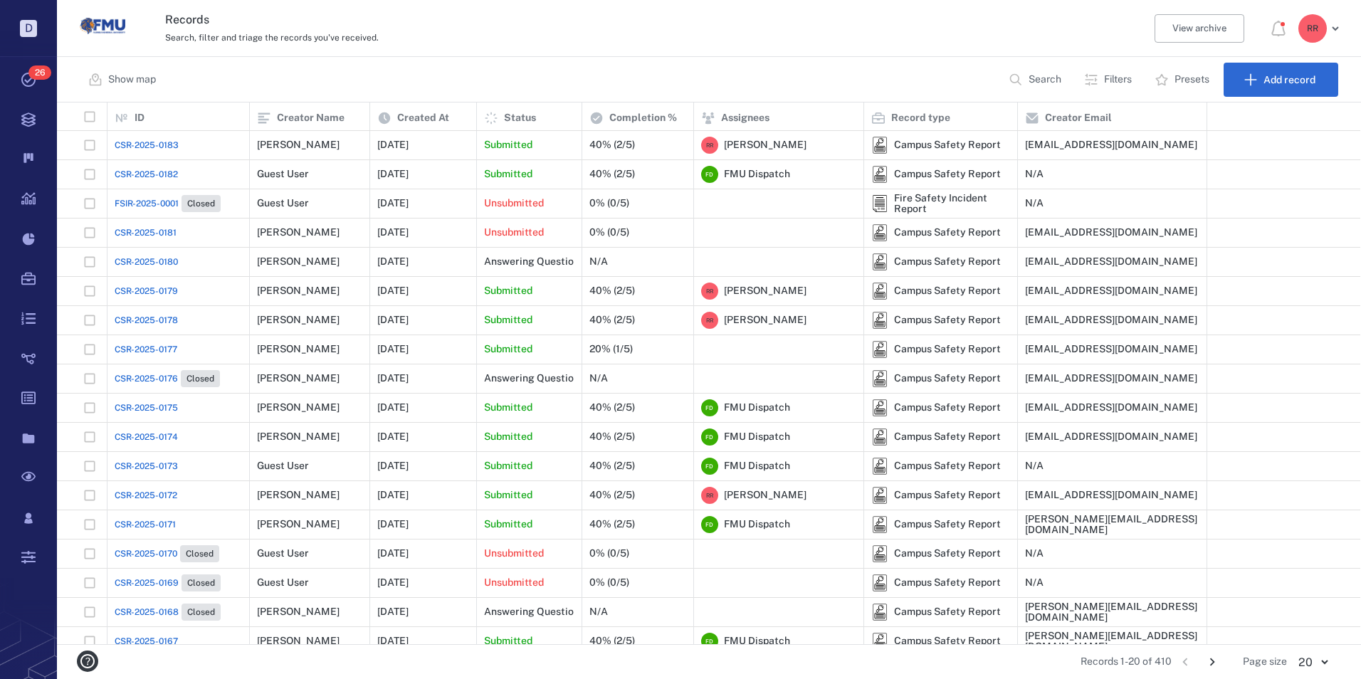
click at [162, 146] on span "CSR-2025-0183" at bounding box center [147, 145] width 64 height 13
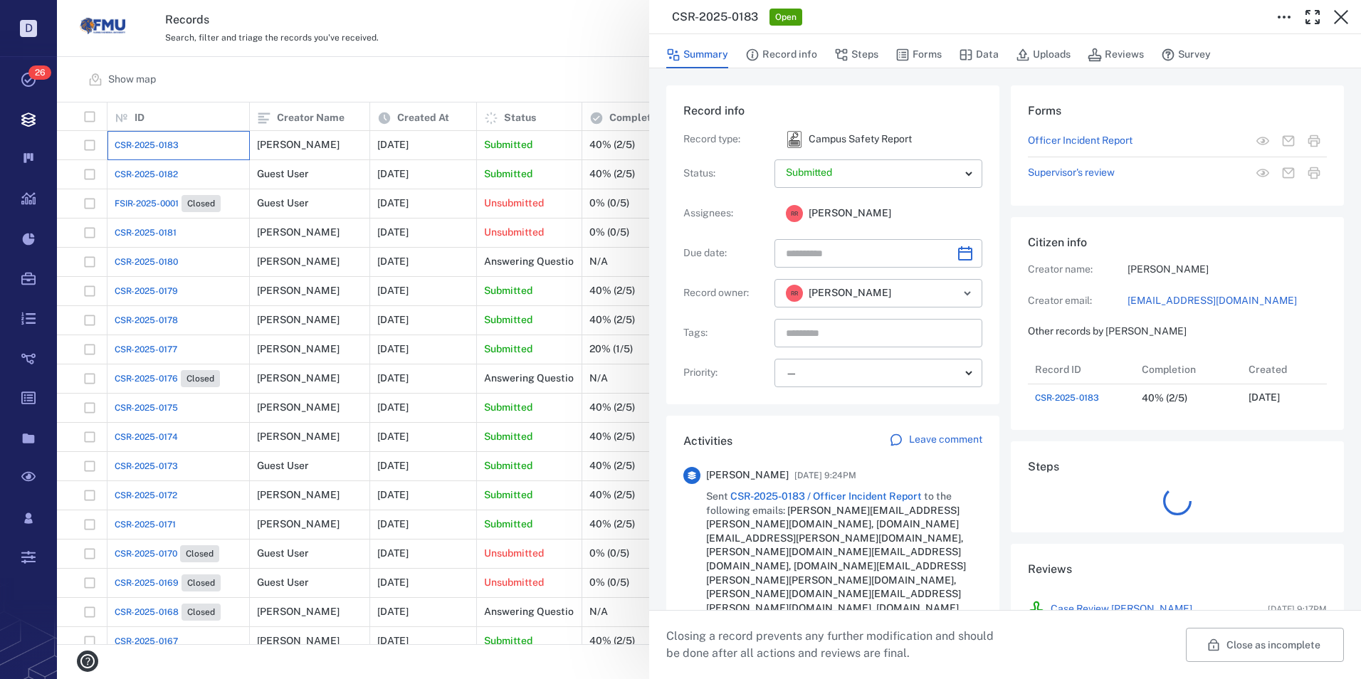
scroll to position [57, 283]
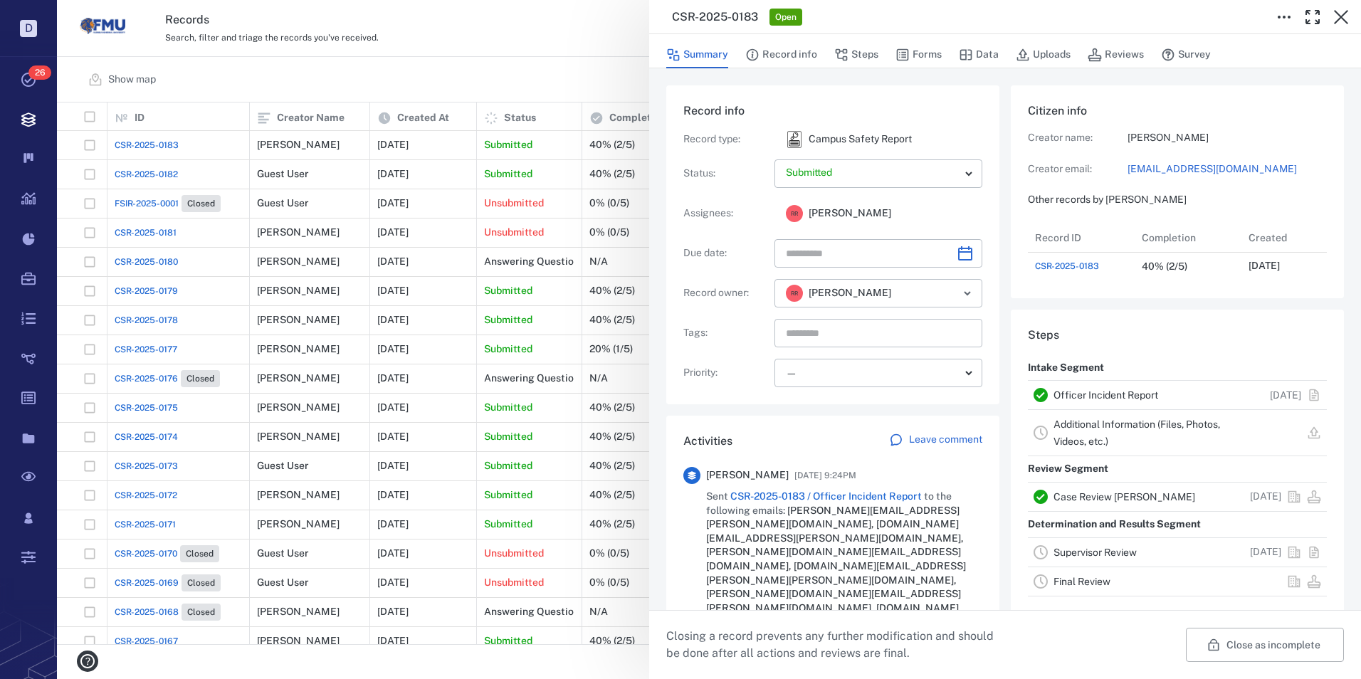
click at [1089, 503] on link "Case Review [PERSON_NAME]" at bounding box center [1125, 496] width 142 height 11
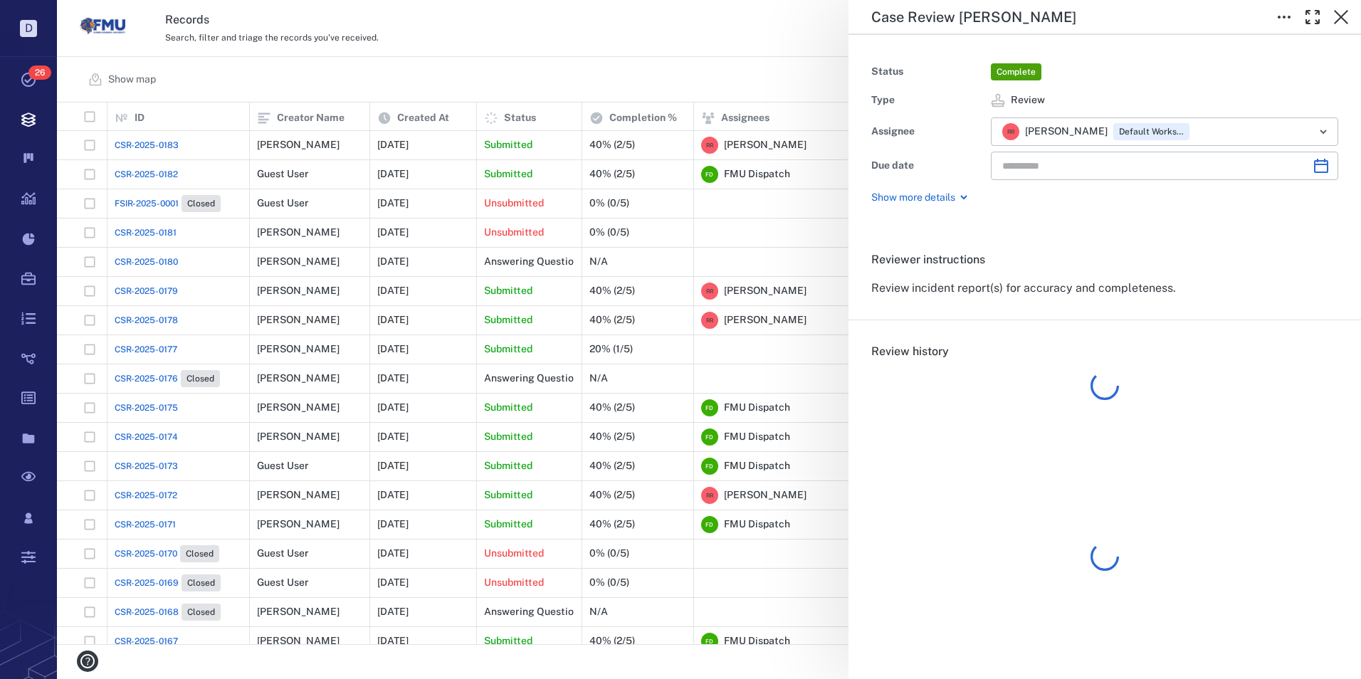
type input "**********"
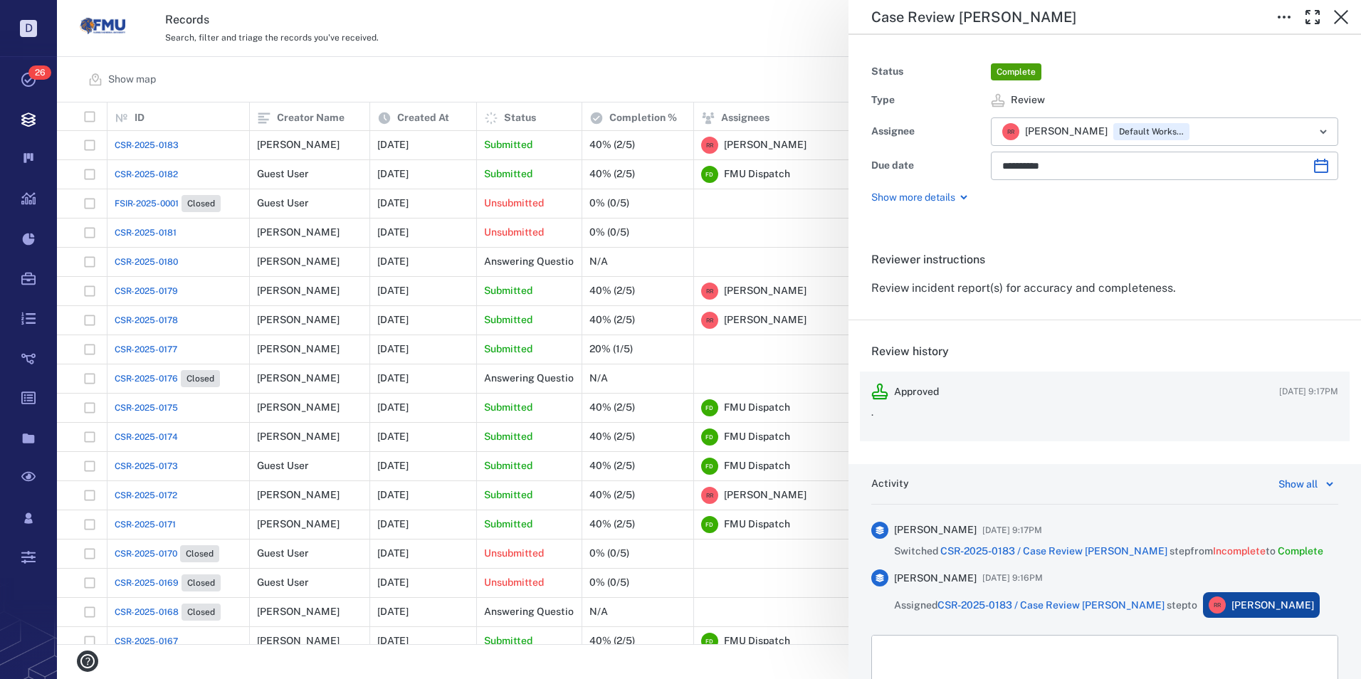
click at [1004, 430] on div "Approved [DATE] 9:17PM ." at bounding box center [1105, 407] width 490 height 70
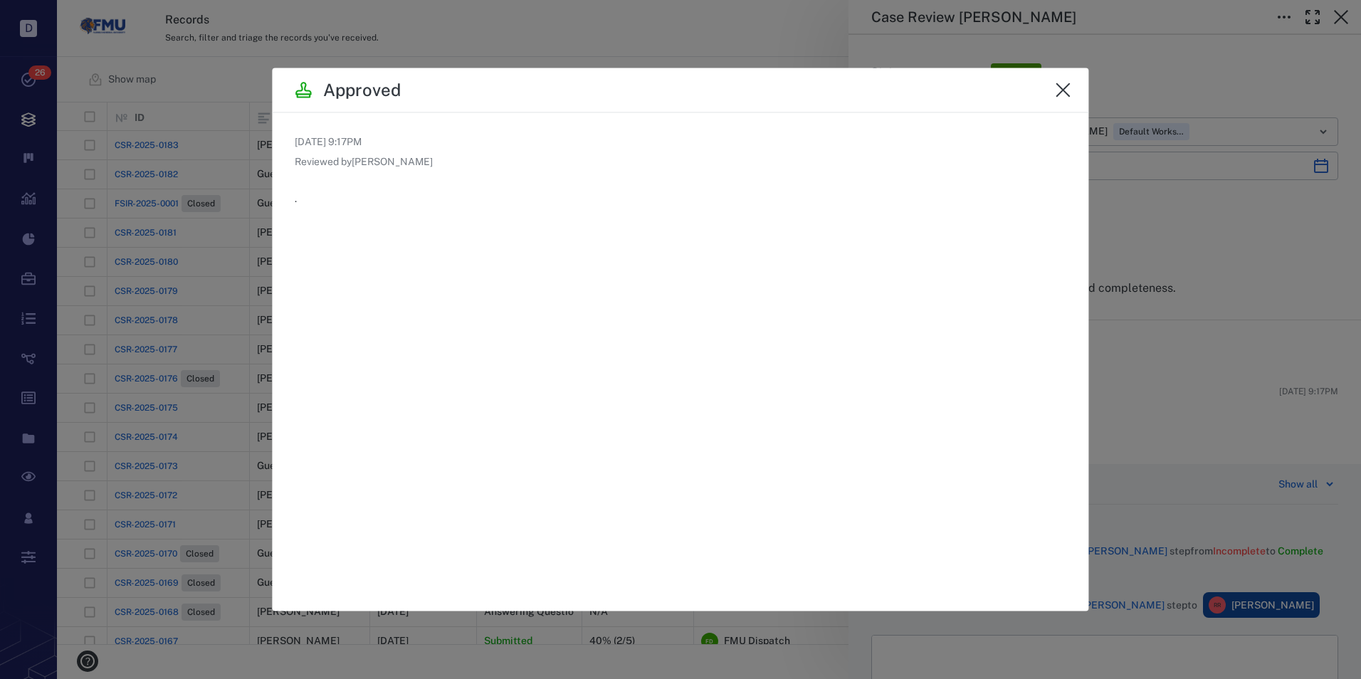
click at [1062, 87] on icon "close" at bounding box center [1063, 90] width 17 height 17
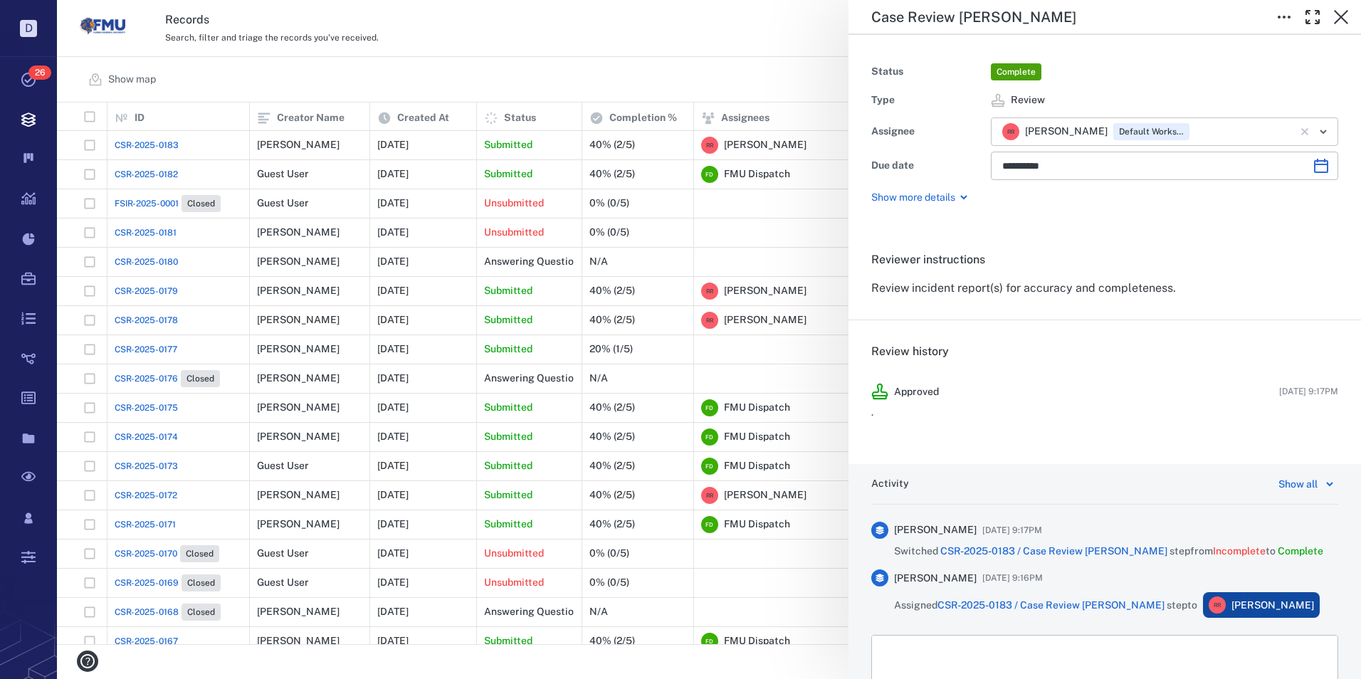
click at [1315, 127] on icon "Open" at bounding box center [1323, 131] width 17 height 17
click at [1344, 15] on icon "button" at bounding box center [1341, 17] width 14 height 14
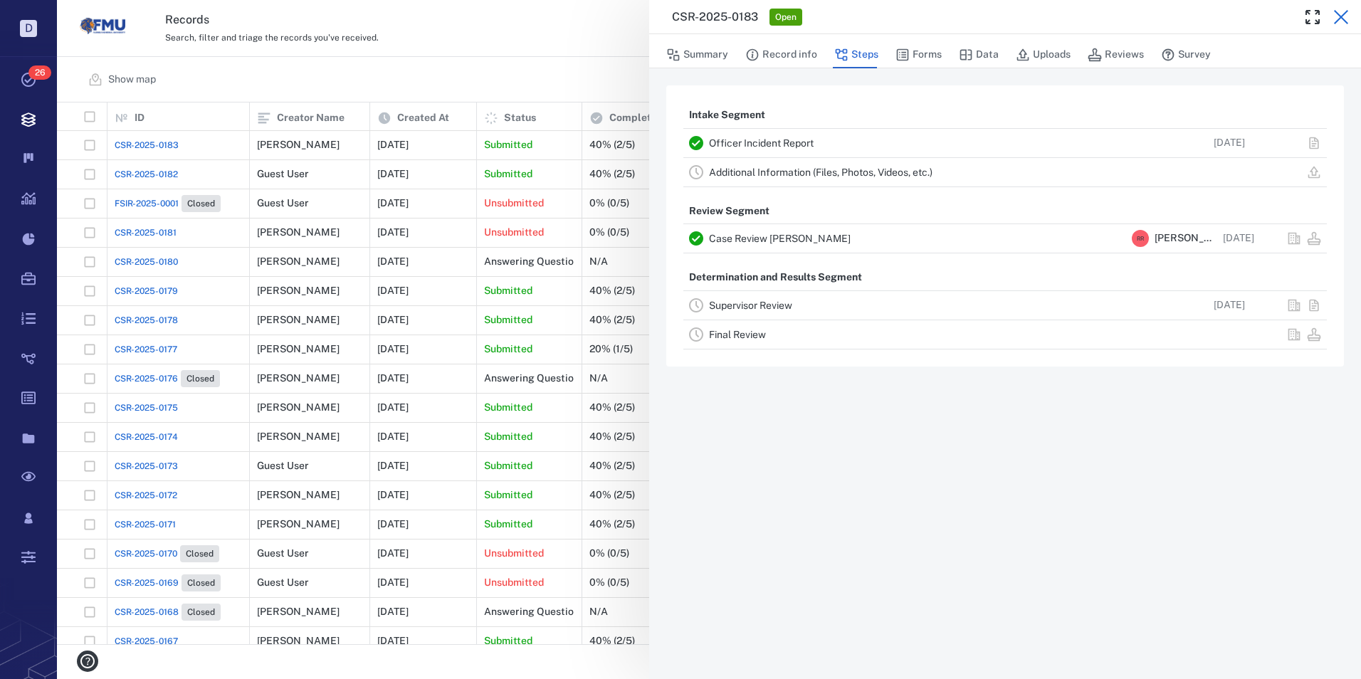
click at [1344, 16] on icon "button" at bounding box center [1341, 17] width 17 height 17
